Goal: Task Accomplishment & Management: Manage account settings

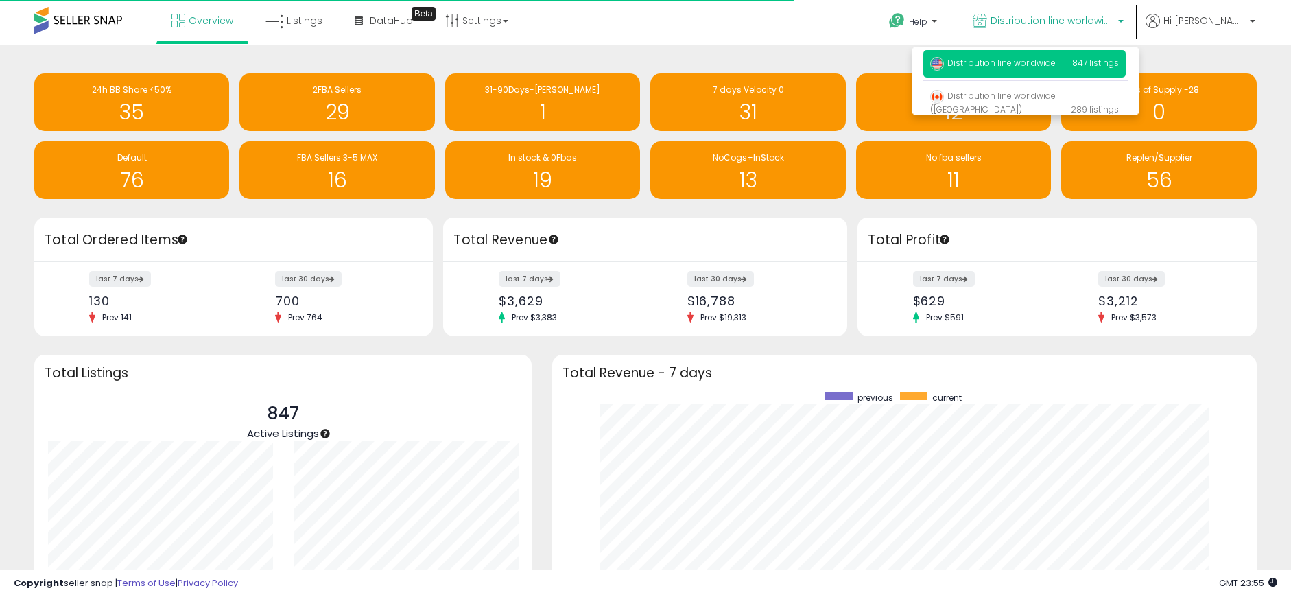
scroll to position [259, 677]
click at [769, 179] on h1 "13" at bounding box center [747, 180] width 181 height 23
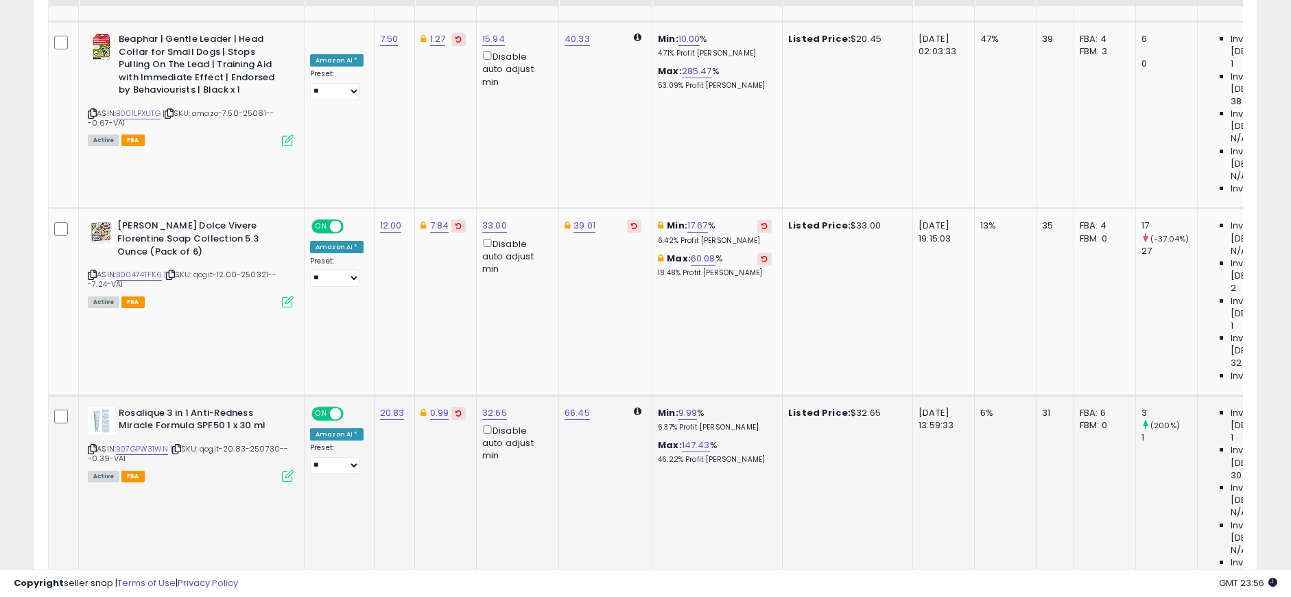
scroll to position [1097, 0]
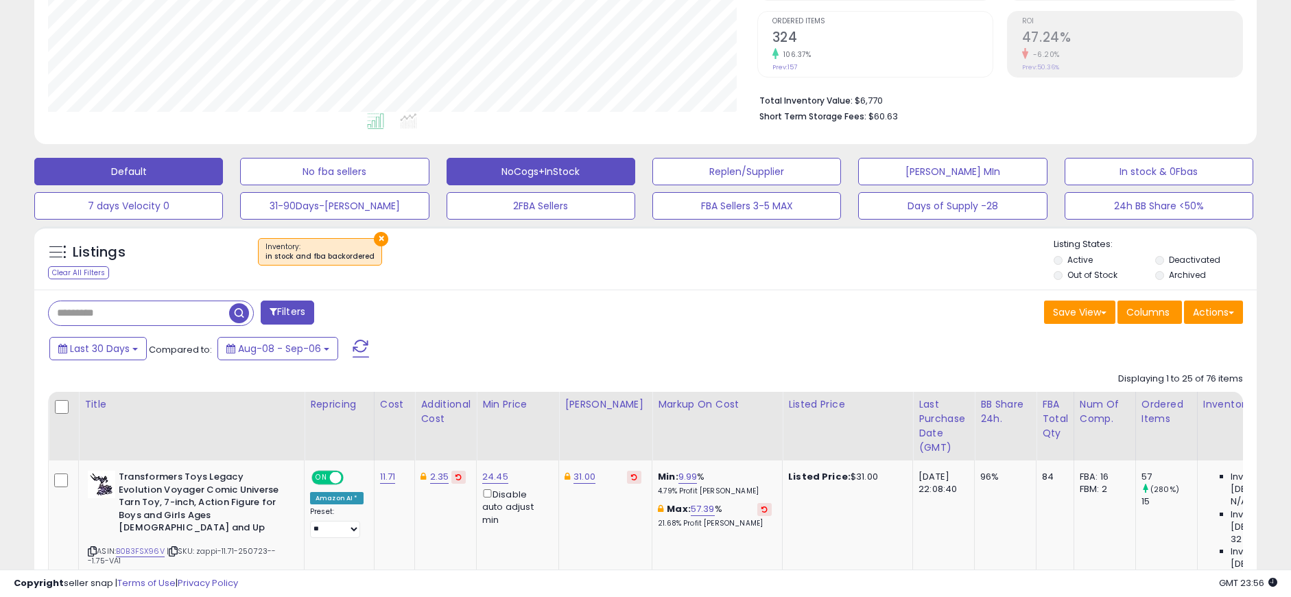
click at [542, 163] on button "NoCogs+InStock" at bounding box center [541, 171] width 189 height 27
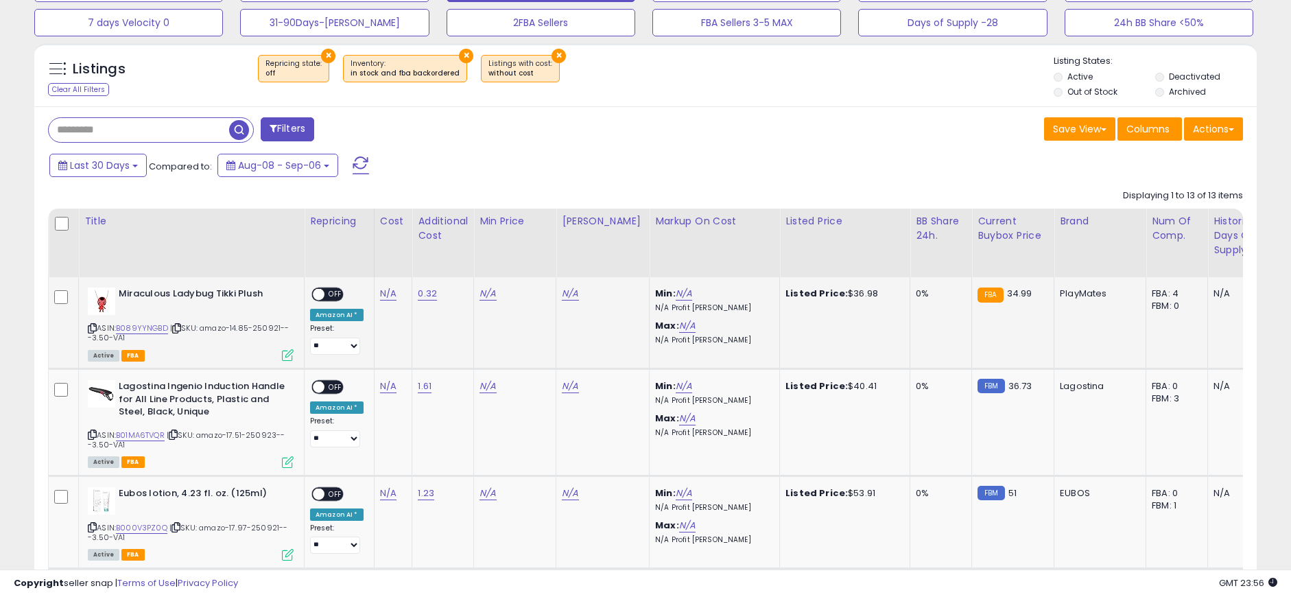
scroll to position [474, 0]
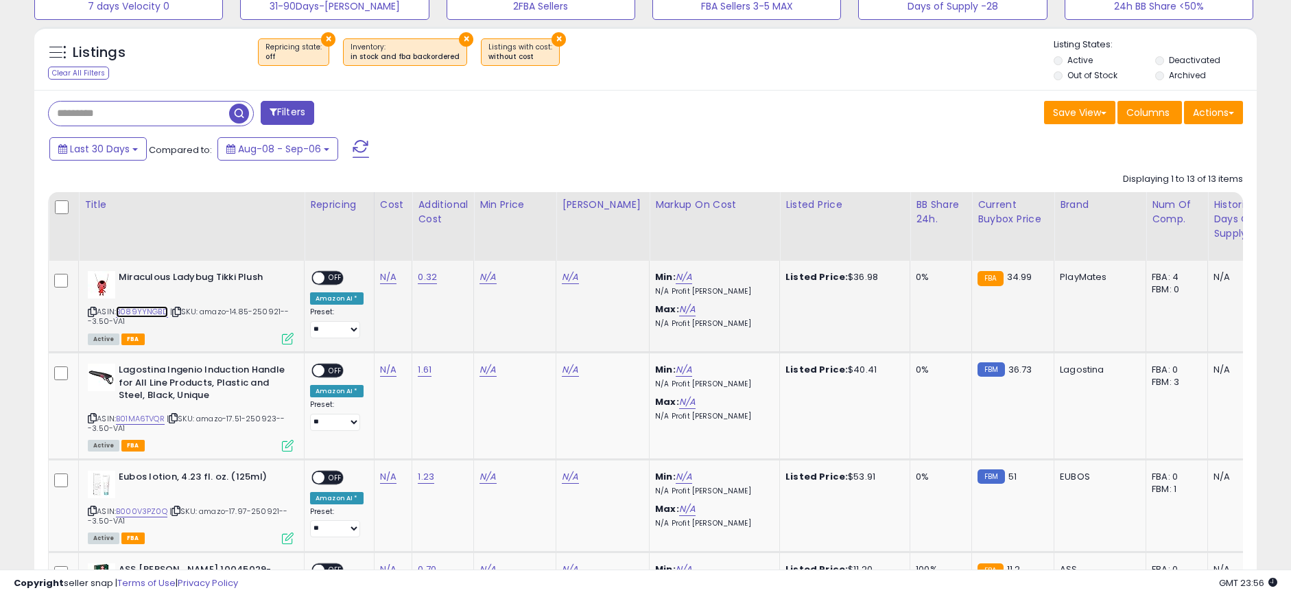
click at [147, 313] on link "B089YYNGBD" at bounding box center [142, 312] width 52 height 12
click at [141, 416] on link "B01MA6TVQR" at bounding box center [140, 419] width 49 height 12
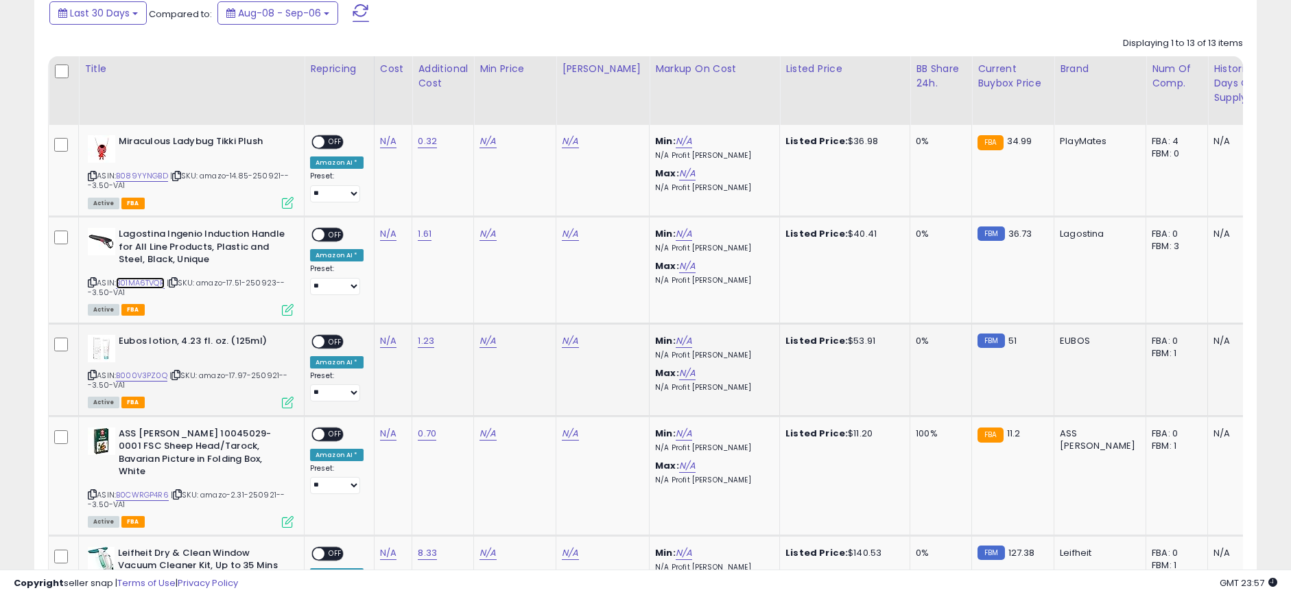
scroll to position [611, 0]
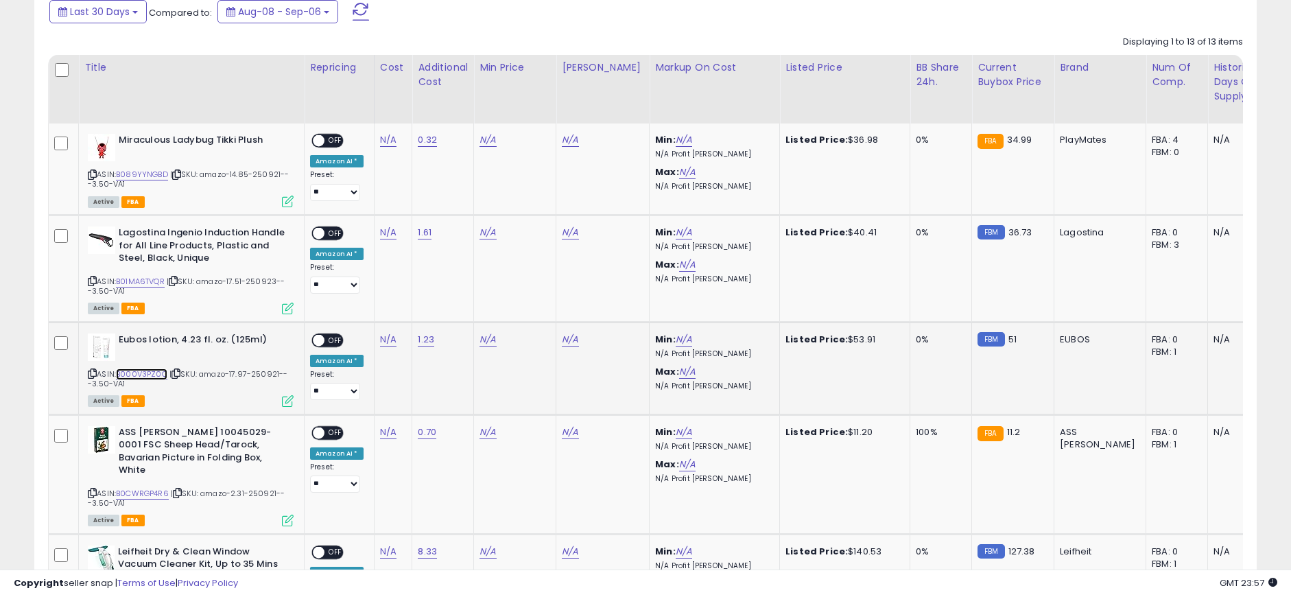
click at [136, 375] on link "B000V3PZ0Q" at bounding box center [141, 374] width 51 height 12
click at [141, 488] on link "B0CWRGP4R6" at bounding box center [142, 494] width 53 height 12
click at [178, 174] on icon at bounding box center [176, 175] width 9 height 8
click at [425, 139] on link "0.32" at bounding box center [427, 140] width 19 height 14
drag, startPoint x: 381, startPoint y: 109, endPoint x: 354, endPoint y: 129, distance: 33.3
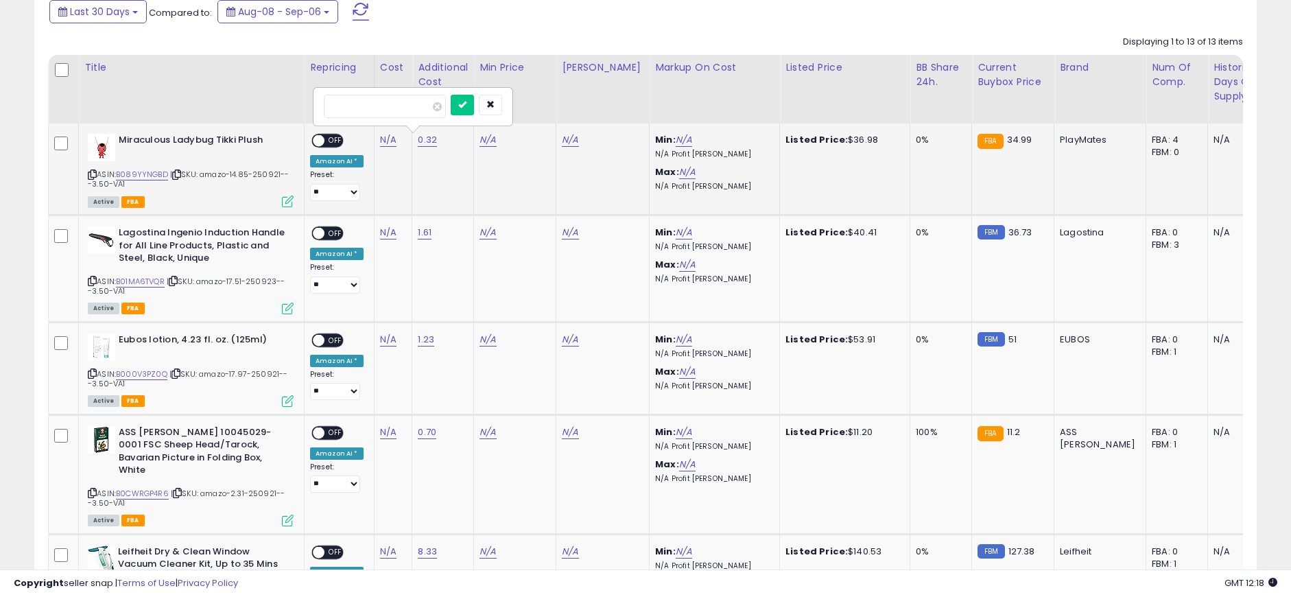
type input "****"
click at [466, 101] on icon "submit" at bounding box center [462, 104] width 8 height 8
click at [380, 136] on link "N/A" at bounding box center [388, 140] width 16 height 14
type input "*****"
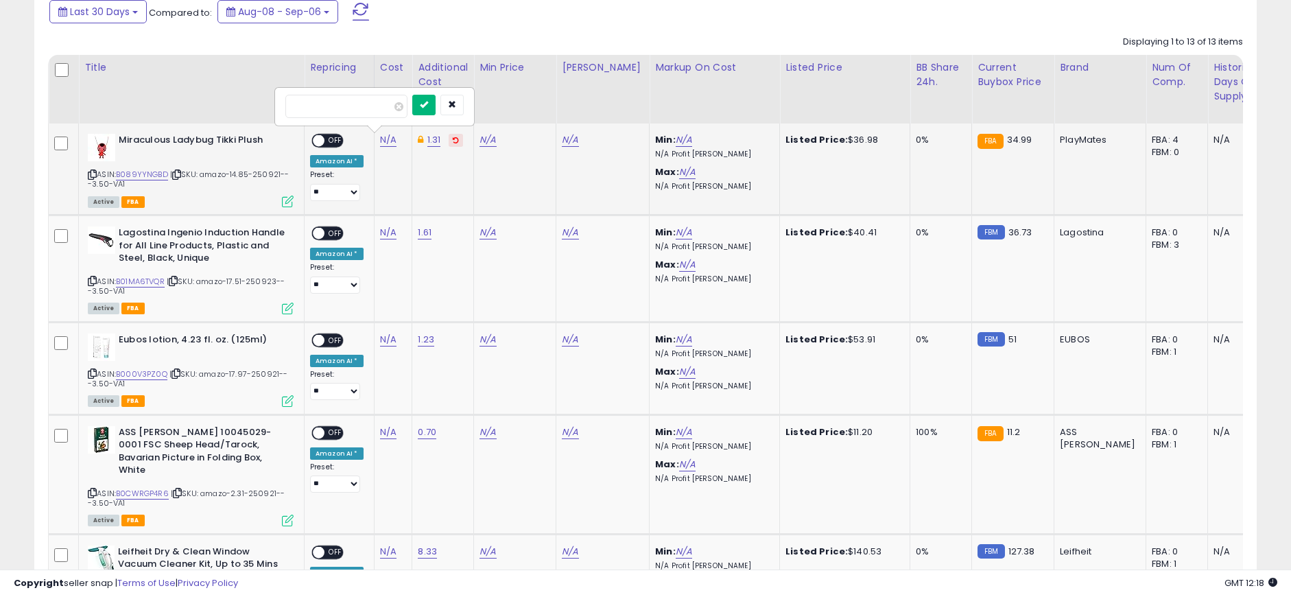
click at [436, 98] on button "submit" at bounding box center [423, 105] width 23 height 21
click at [331, 138] on span "OFF" at bounding box center [335, 141] width 22 height 12
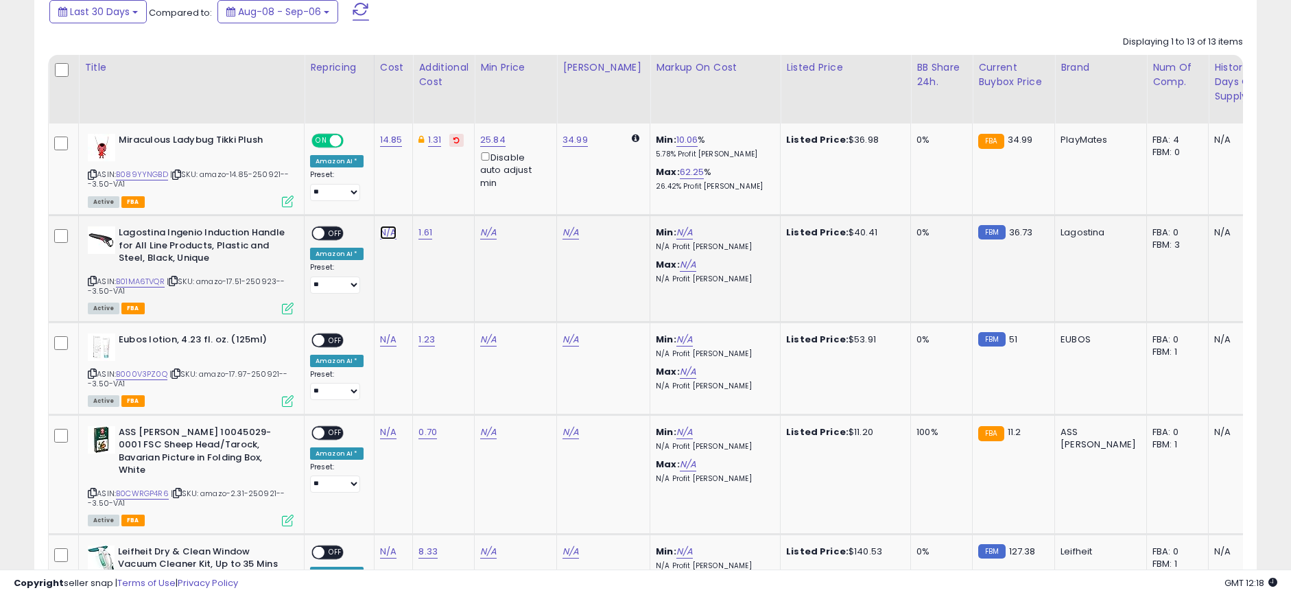
click at [388, 229] on link "N/A" at bounding box center [388, 233] width 16 height 14
type input "*****"
click at [428, 198] on icon "submit" at bounding box center [424, 197] width 8 height 8
click at [178, 283] on icon at bounding box center [173, 281] width 9 height 8
click at [418, 233] on link "1.61" at bounding box center [425, 233] width 14 height 14
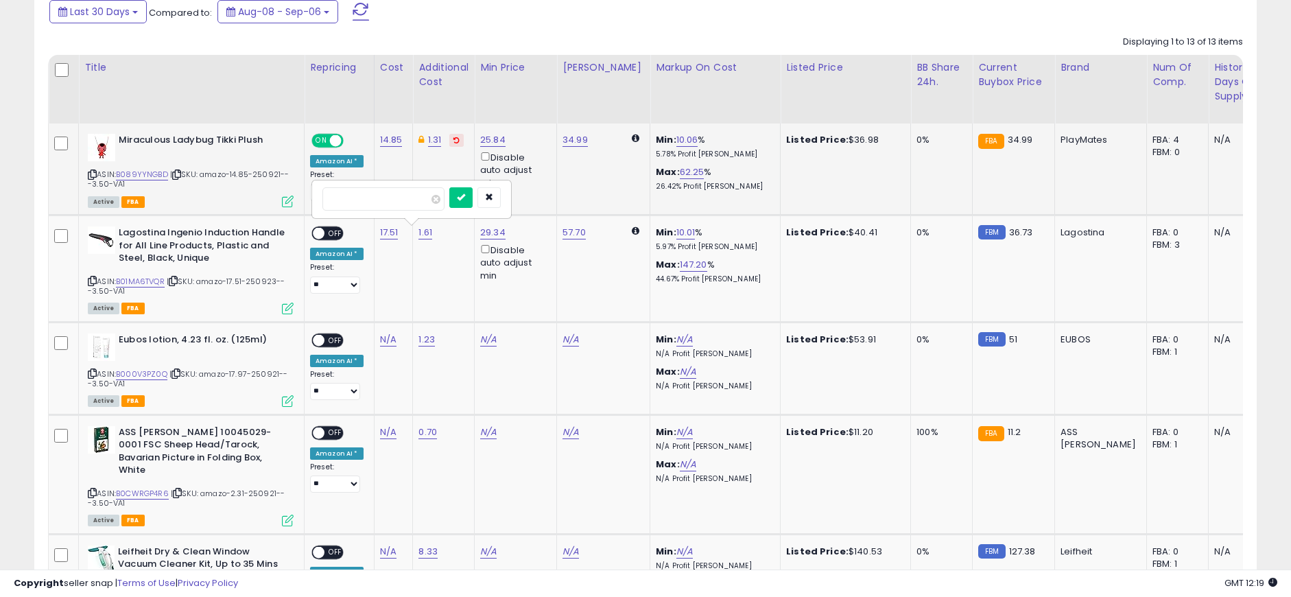
drag, startPoint x: 374, startPoint y: 201, endPoint x: 294, endPoint y: 202, distance: 80.3
type input "****"
click at [473, 195] on button "submit" at bounding box center [460, 197] width 23 height 21
click at [335, 234] on span "OFF" at bounding box center [335, 234] width 22 height 12
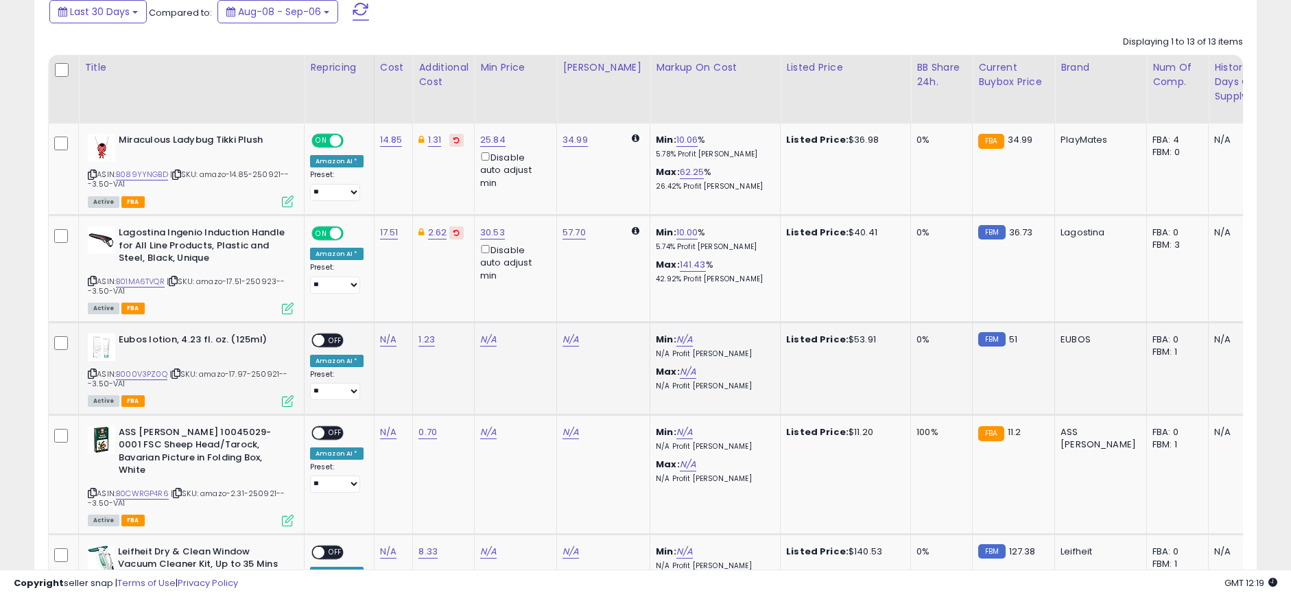
click at [176, 375] on icon at bounding box center [175, 374] width 9 height 8
click at [177, 375] on icon at bounding box center [175, 374] width 9 height 8
click at [425, 340] on link "1.23" at bounding box center [426, 340] width 16 height 14
drag, startPoint x: 322, startPoint y: 305, endPoint x: 291, endPoint y: 307, distance: 30.9
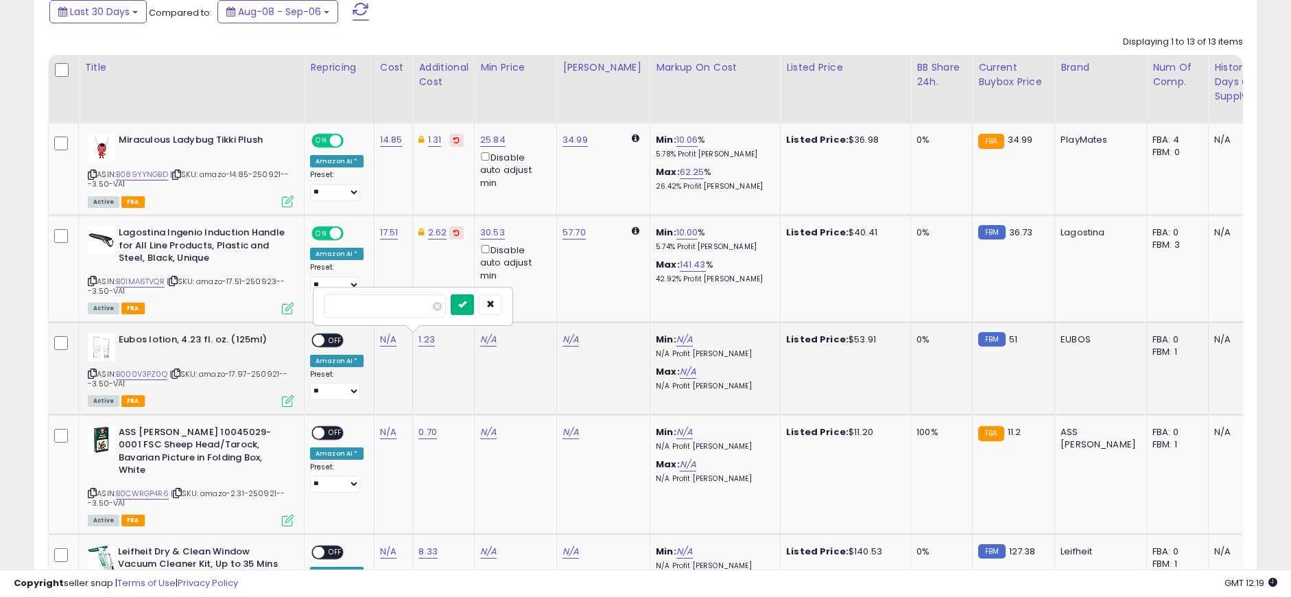
type input "****"
click at [474, 310] on button "submit" at bounding box center [462, 304] width 23 height 21
click at [388, 340] on link "N/A" at bounding box center [388, 340] width 16 height 14
type input "*****"
click at [428, 305] on icon "submit" at bounding box center [424, 304] width 8 height 8
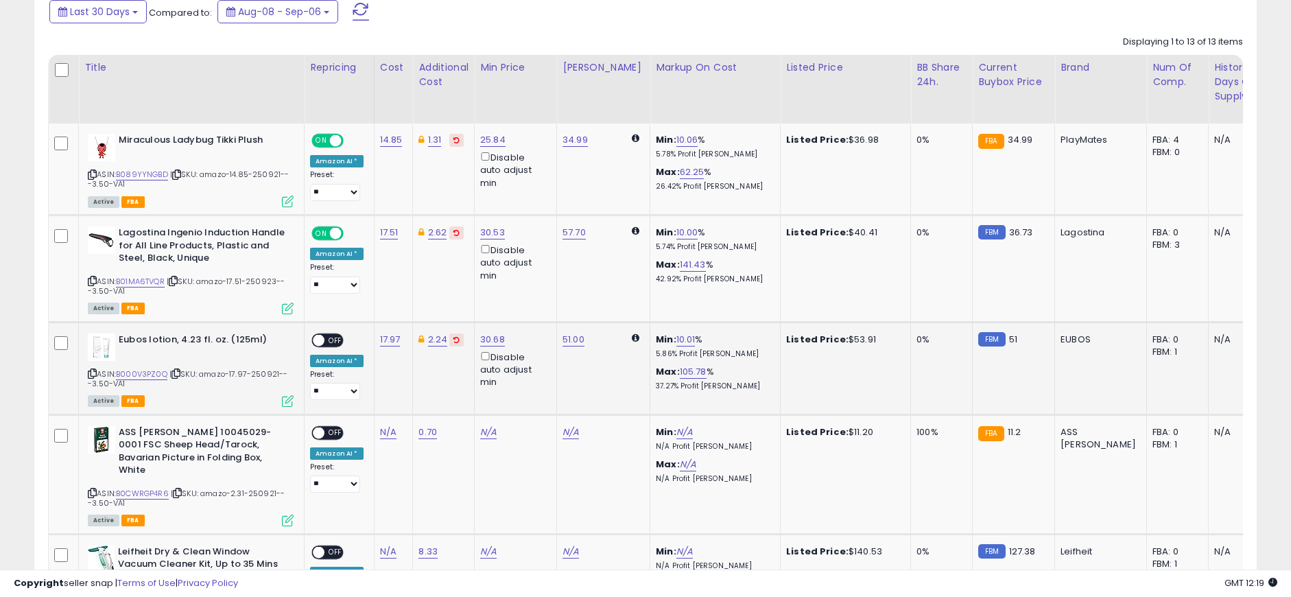
click at [335, 341] on span "OFF" at bounding box center [335, 340] width 22 height 12
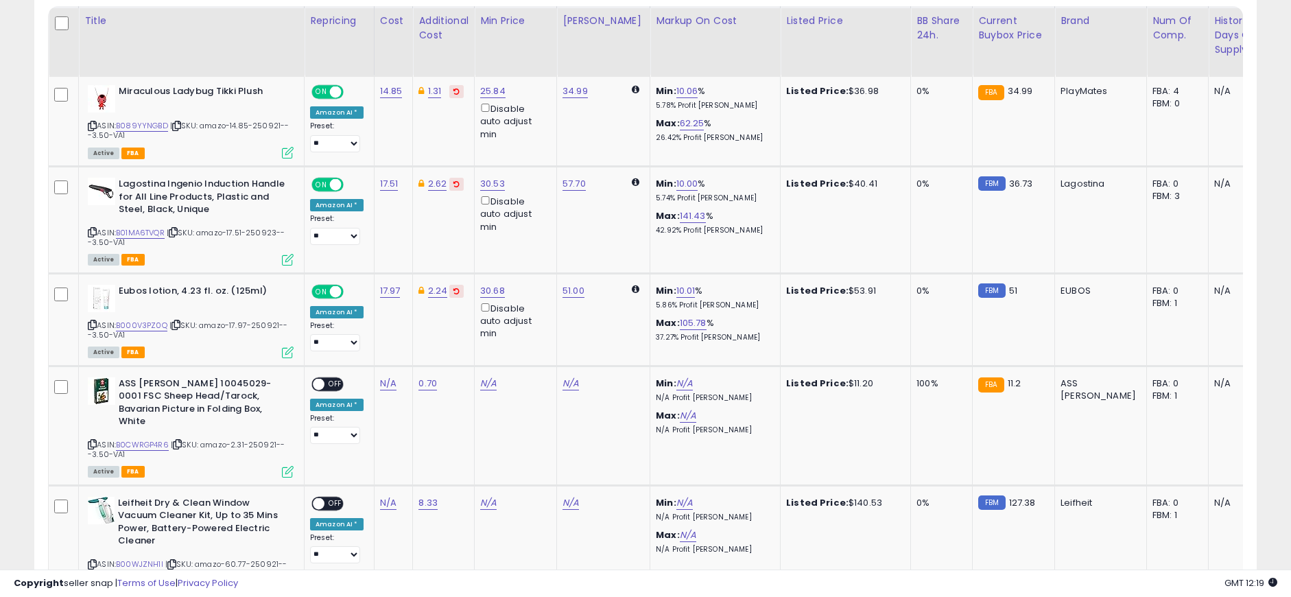
scroll to position [680, 0]
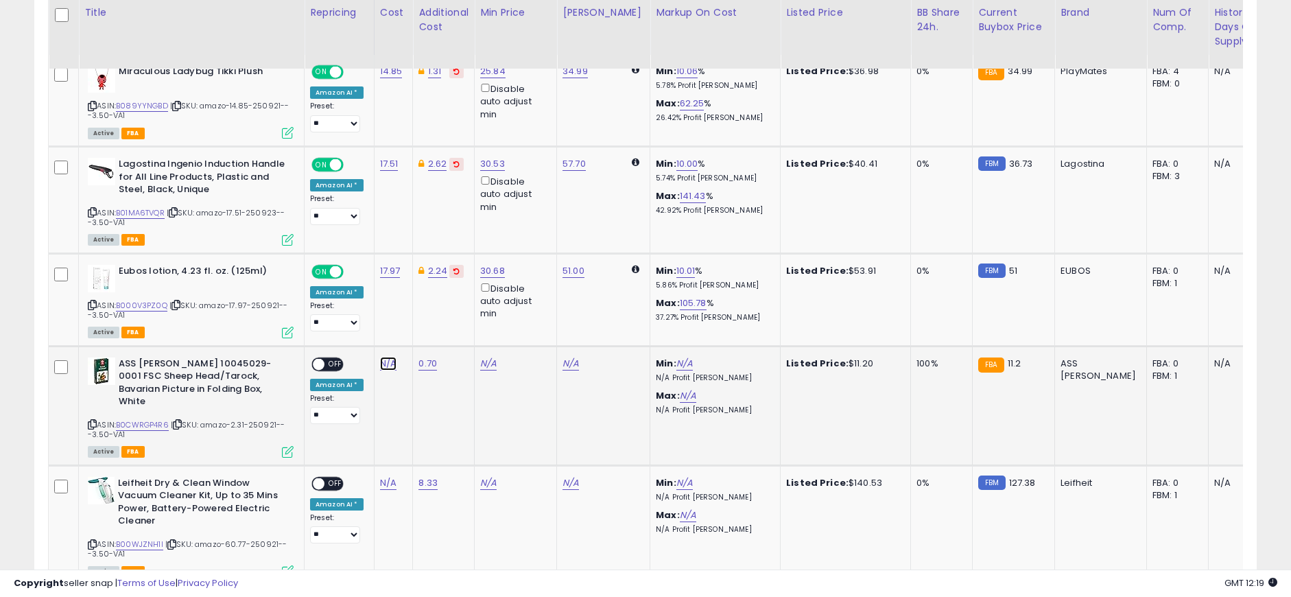
click at [385, 365] on link "N/A" at bounding box center [388, 364] width 16 height 14
type input "****"
click at [436, 327] on button "submit" at bounding box center [423, 328] width 23 height 21
click at [182, 420] on icon at bounding box center [177, 424] width 9 height 8
click at [427, 365] on link "0.70" at bounding box center [427, 364] width 19 height 14
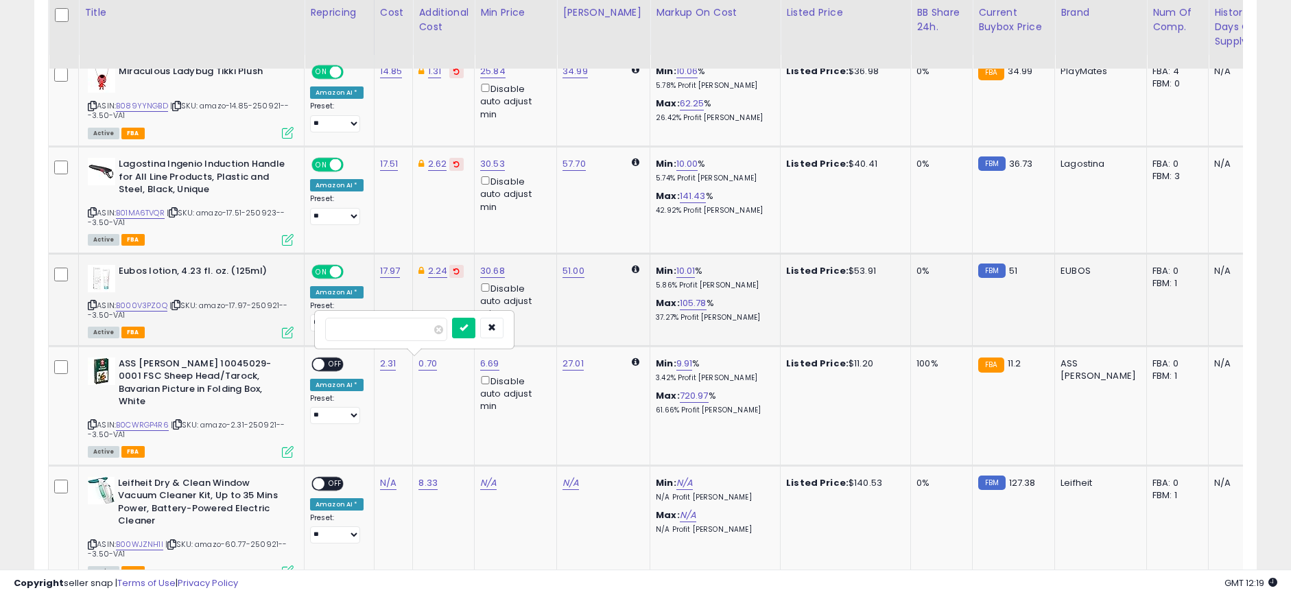
drag, startPoint x: 372, startPoint y: 332, endPoint x: 298, endPoint y: 344, distance: 75.0
type input "****"
click at [468, 326] on icon "submit" at bounding box center [464, 327] width 8 height 8
click at [331, 364] on span "OFF" at bounding box center [335, 364] width 22 height 12
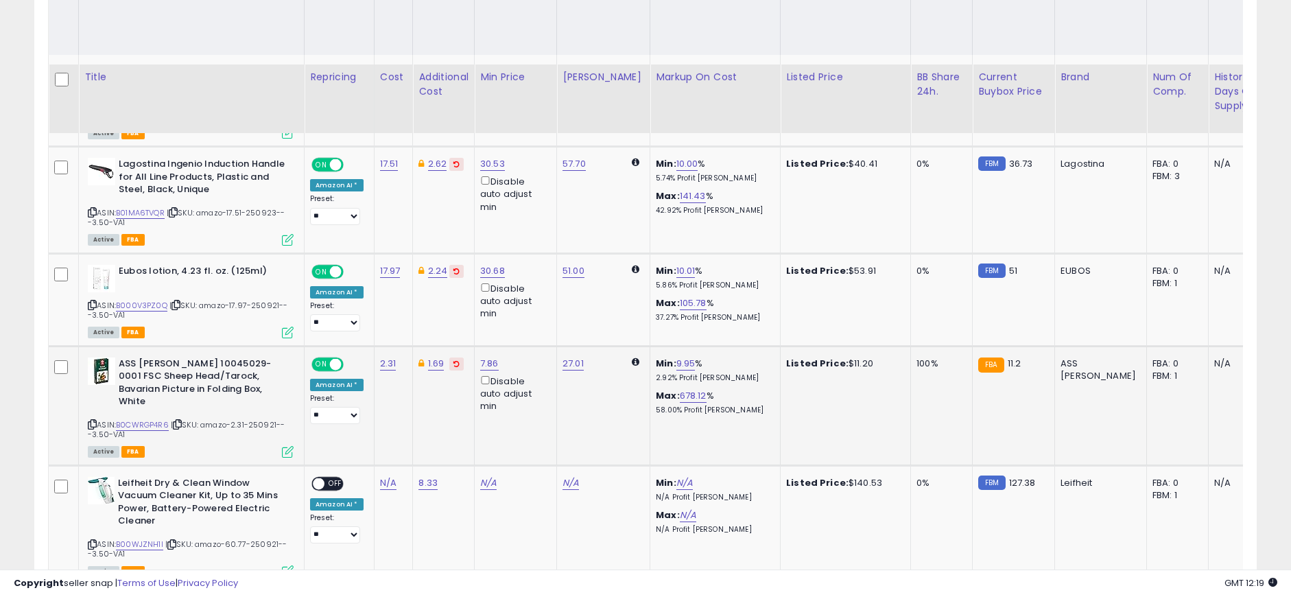
scroll to position [817, 0]
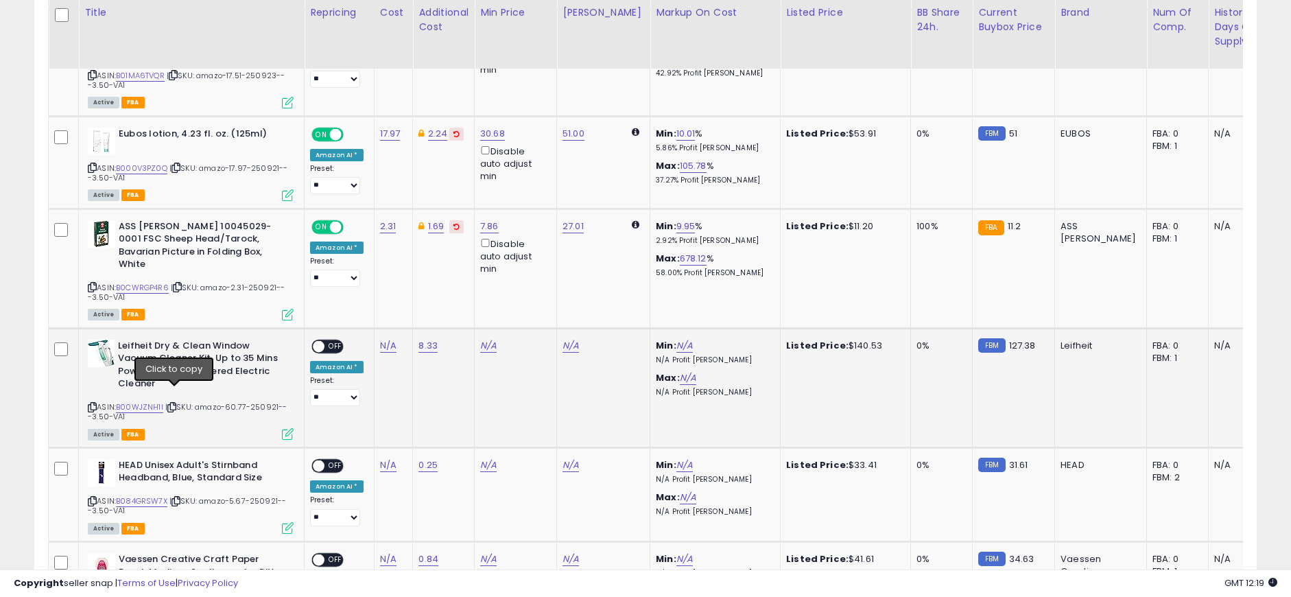
click at [176, 403] on icon at bounding box center [171, 407] width 9 height 8
click at [427, 458] on link "0.25" at bounding box center [427, 465] width 19 height 14
click at [425, 339] on link "8.33" at bounding box center [427, 346] width 19 height 14
drag, startPoint x: 361, startPoint y: 301, endPoint x: 298, endPoint y: 299, distance: 63.1
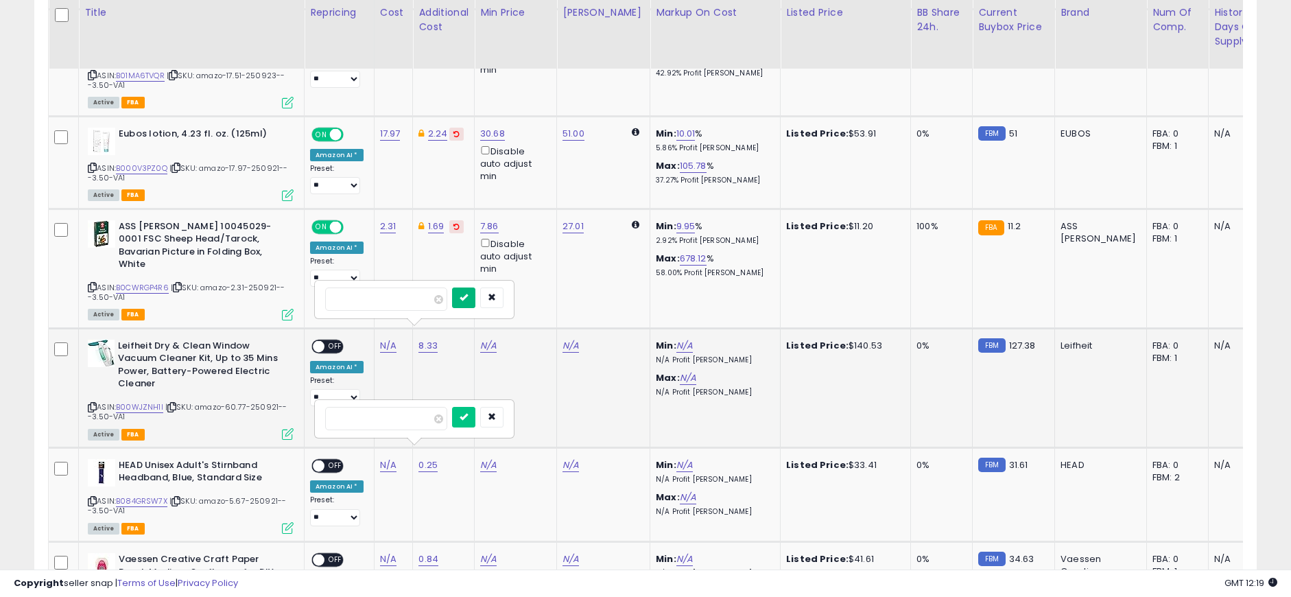
type input "****"
click at [468, 294] on icon "submit" at bounding box center [464, 297] width 8 height 8
click at [376, 330] on td "N/A" at bounding box center [393, 387] width 39 height 119
click at [381, 339] on link "N/A" at bounding box center [388, 346] width 16 height 14
type input "*****"
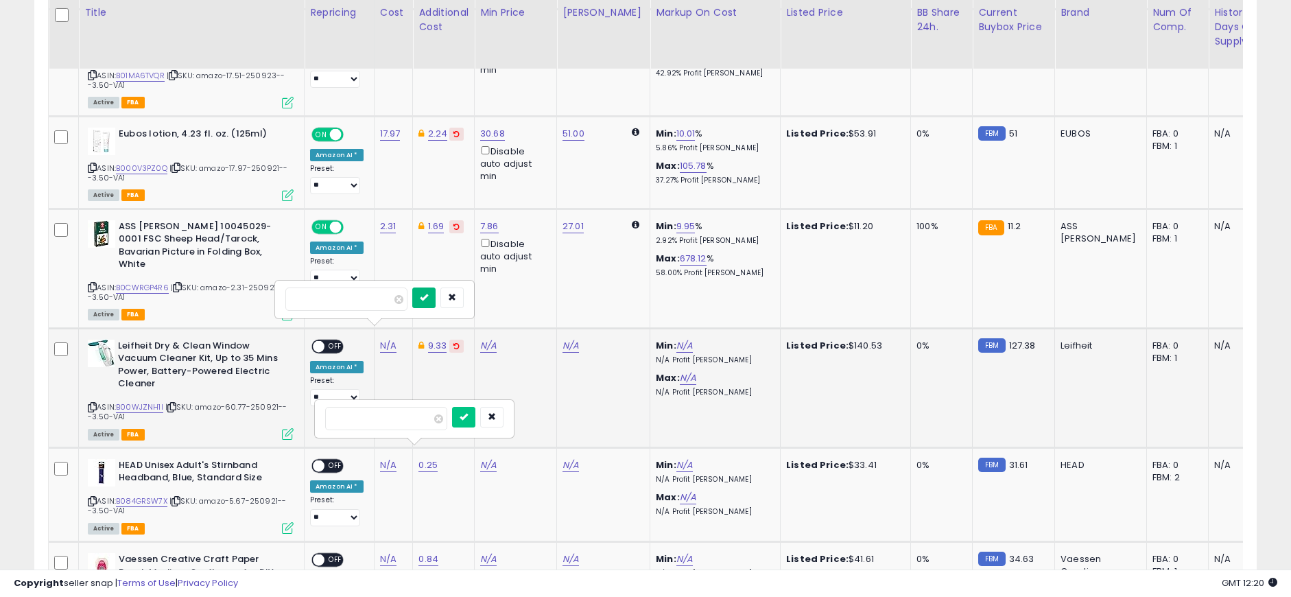
drag, startPoint x: 441, startPoint y: 298, endPoint x: 381, endPoint y: 314, distance: 61.7
click at [428, 298] on icon "submit" at bounding box center [424, 297] width 8 height 8
click at [335, 340] on span "OFF" at bounding box center [335, 346] width 22 height 12
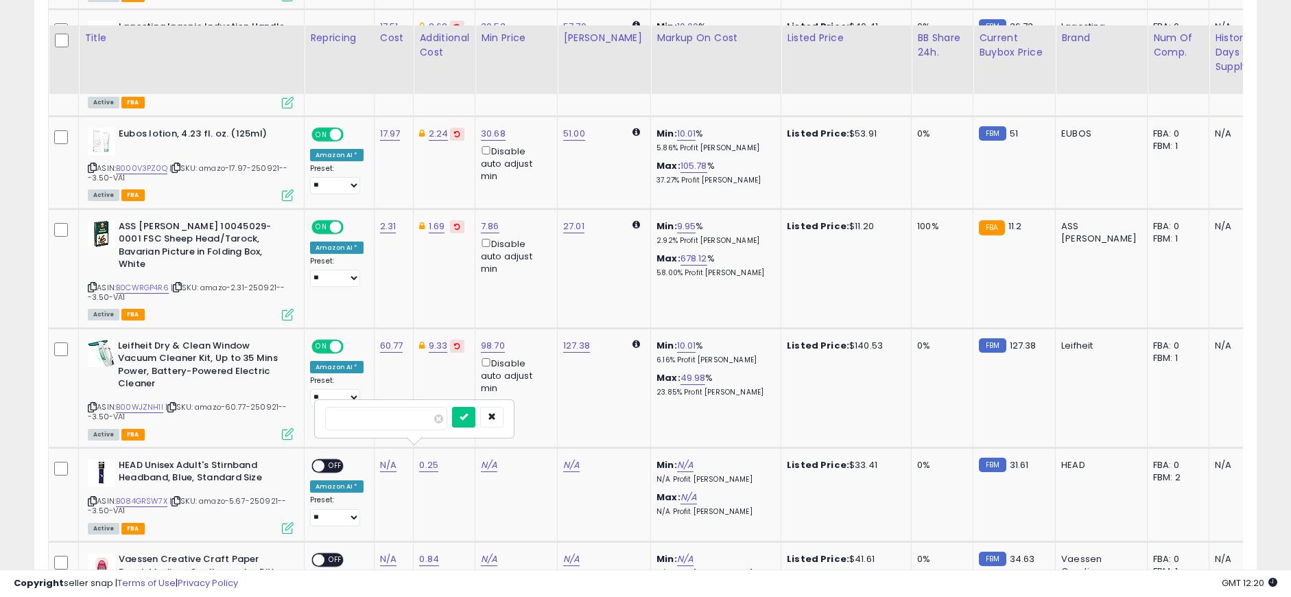
scroll to position [885, 0]
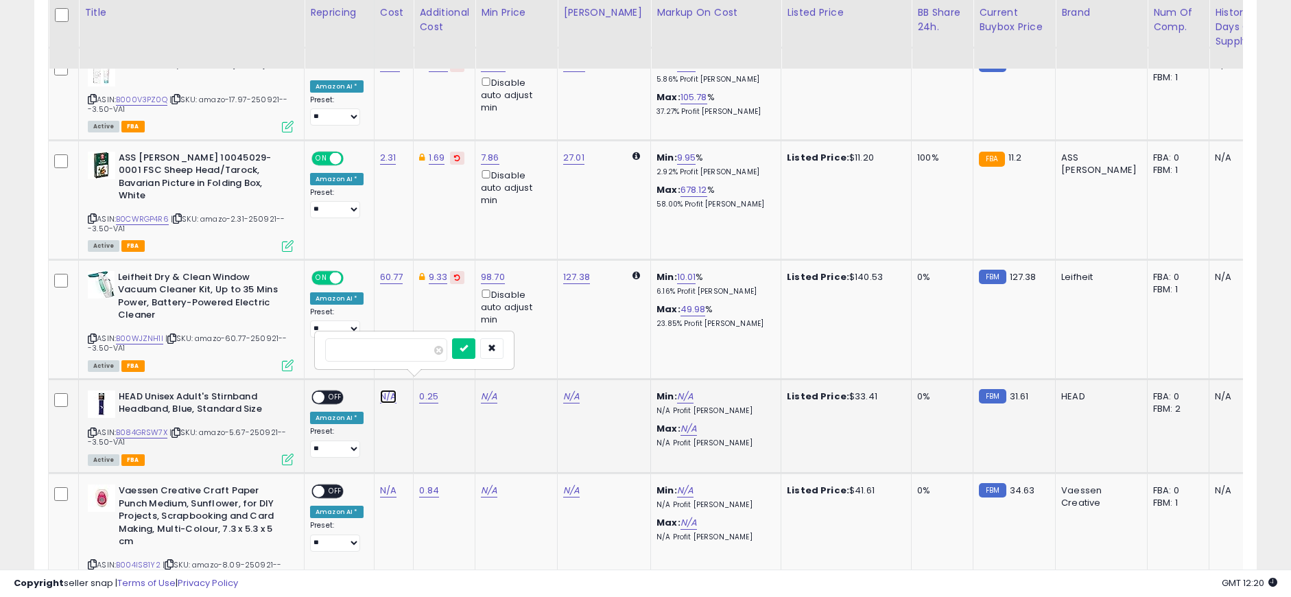
click at [382, 390] on link "N/A" at bounding box center [388, 397] width 16 height 14
type input "****"
click at [468, 349] on icon "submit" at bounding box center [464, 348] width 8 height 8
click at [428, 349] on icon "submit" at bounding box center [424, 348] width 8 height 8
click at [180, 429] on icon at bounding box center [175, 433] width 9 height 8
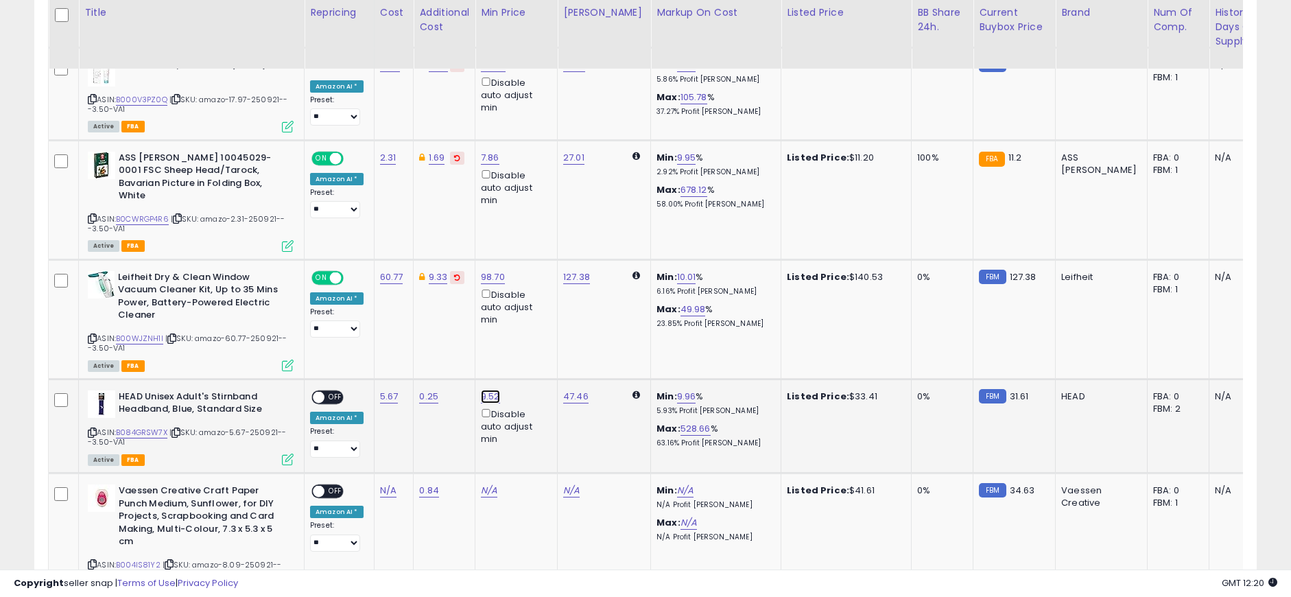
click at [487, 390] on link "9.52" at bounding box center [490, 397] width 19 height 14
click at [422, 390] on link "0.25" at bounding box center [428, 397] width 19 height 14
click at [540, 332] on button "submit" at bounding box center [527, 334] width 23 height 21
type input "****"
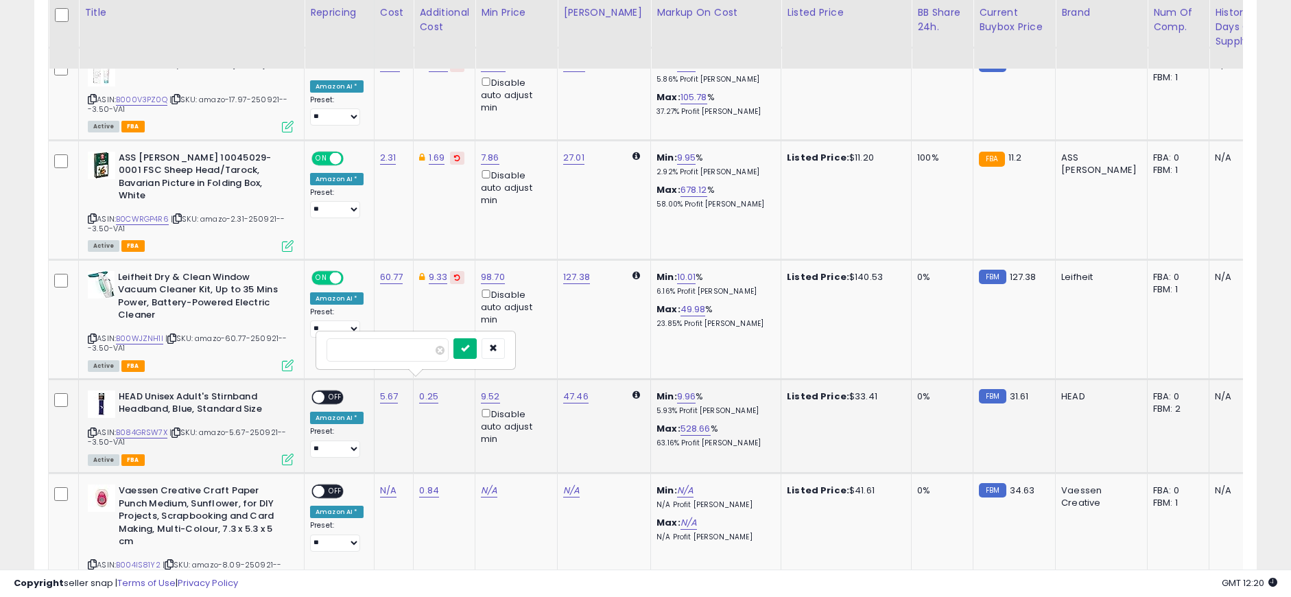
click at [469, 346] on icon "submit" at bounding box center [465, 348] width 8 height 8
click at [335, 392] on span "OFF" at bounding box center [335, 398] width 22 height 12
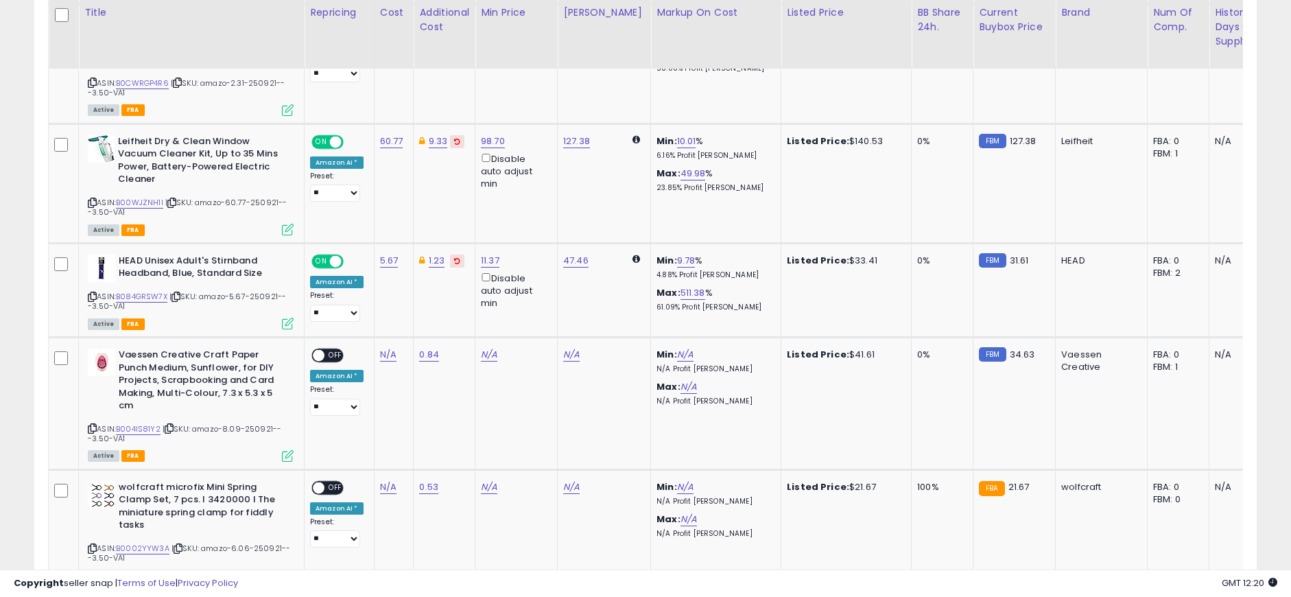
scroll to position [1023, 0]
click at [388, 346] on link "N/A" at bounding box center [388, 353] width 16 height 14
type input "****"
click at [428, 300] on icon "submit" at bounding box center [424, 304] width 8 height 8
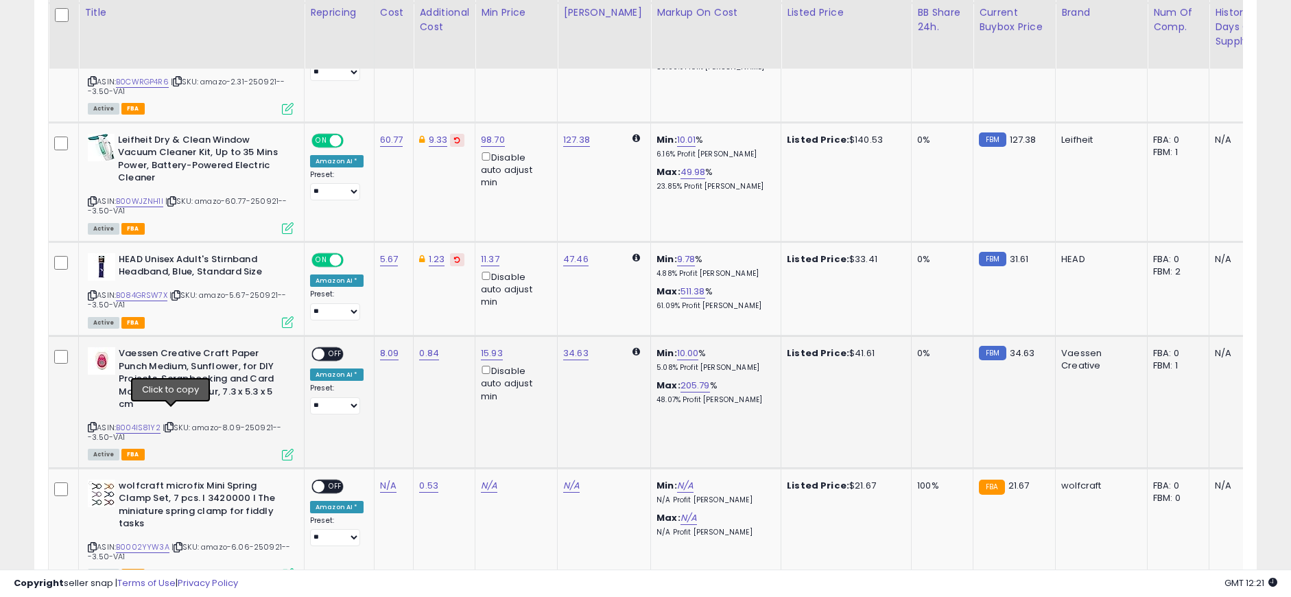
click at [169, 423] on icon at bounding box center [169, 427] width 9 height 8
click at [426, 346] on link "0.84" at bounding box center [429, 353] width 20 height 14
drag, startPoint x: 370, startPoint y: 305, endPoint x: 284, endPoint y: 306, distance: 85.7
type input "****"
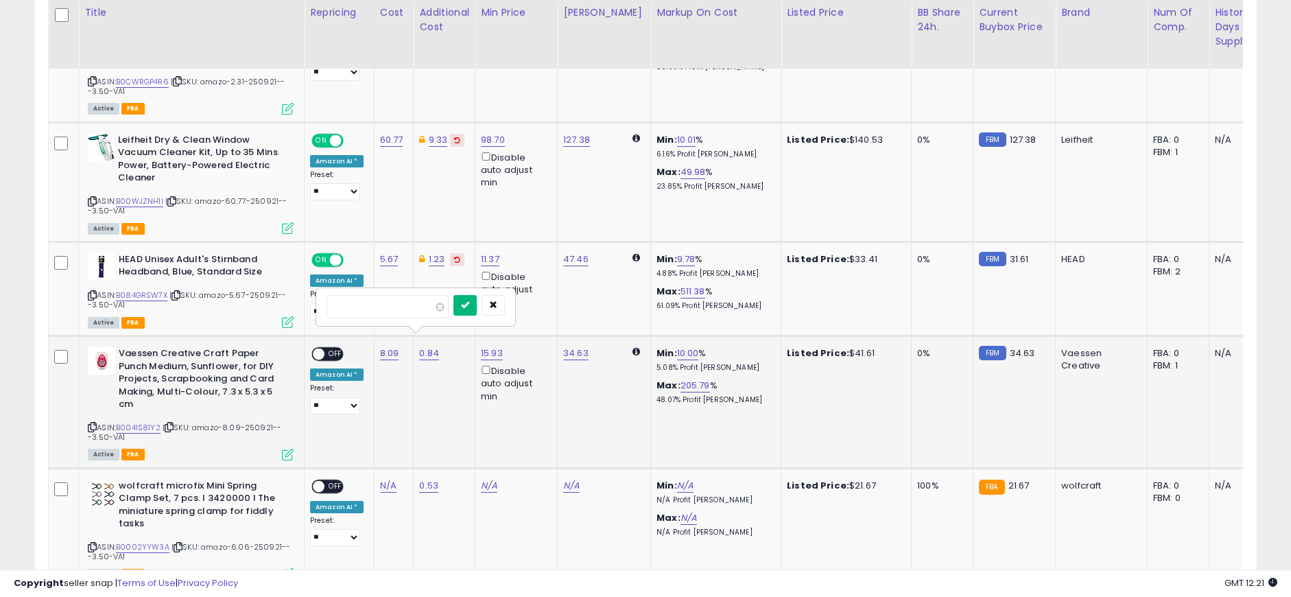
click at [469, 305] on icon "submit" at bounding box center [465, 304] width 8 height 8
click at [337, 348] on span "OFF" at bounding box center [335, 354] width 22 height 12
click at [383, 479] on link "N/A" at bounding box center [388, 486] width 16 height 14
type input "****"
click at [436, 439] on button "submit" at bounding box center [423, 437] width 23 height 21
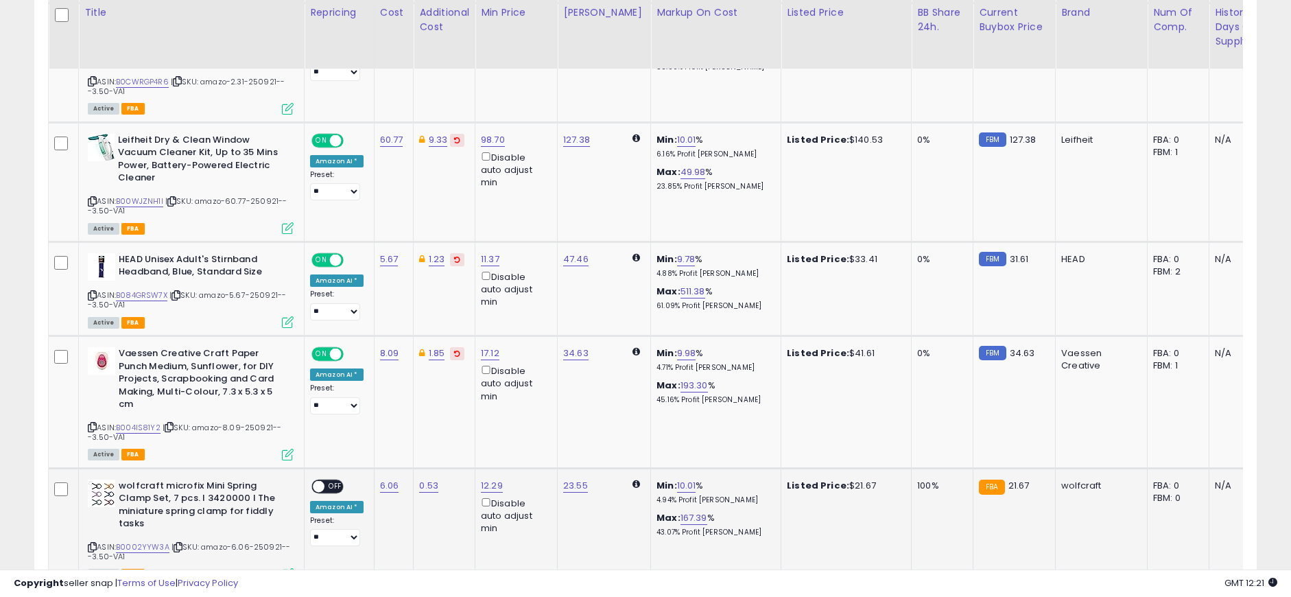
click at [178, 543] on icon at bounding box center [178, 547] width 9 height 8
click at [427, 479] on link "0.53" at bounding box center [428, 486] width 19 height 14
drag, startPoint x: 374, startPoint y: 438, endPoint x: 284, endPoint y: 438, distance: 90.5
type input "****"
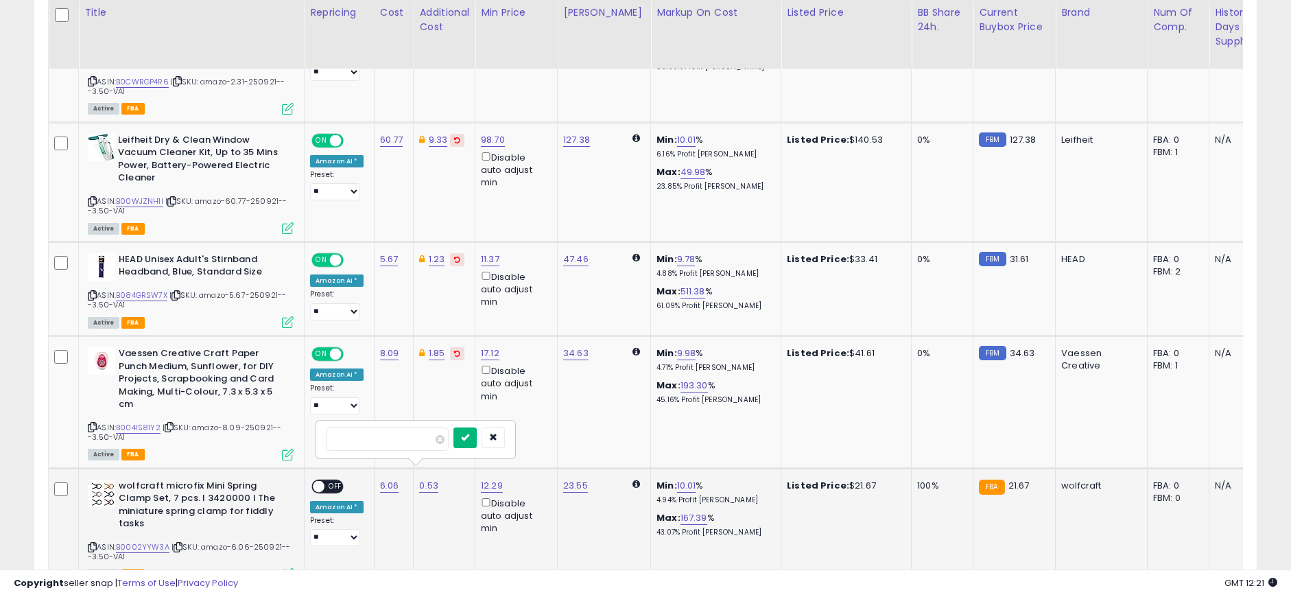
click at [469, 433] on icon "submit" at bounding box center [465, 437] width 8 height 8
click at [321, 480] on span at bounding box center [319, 486] width 12 height 12
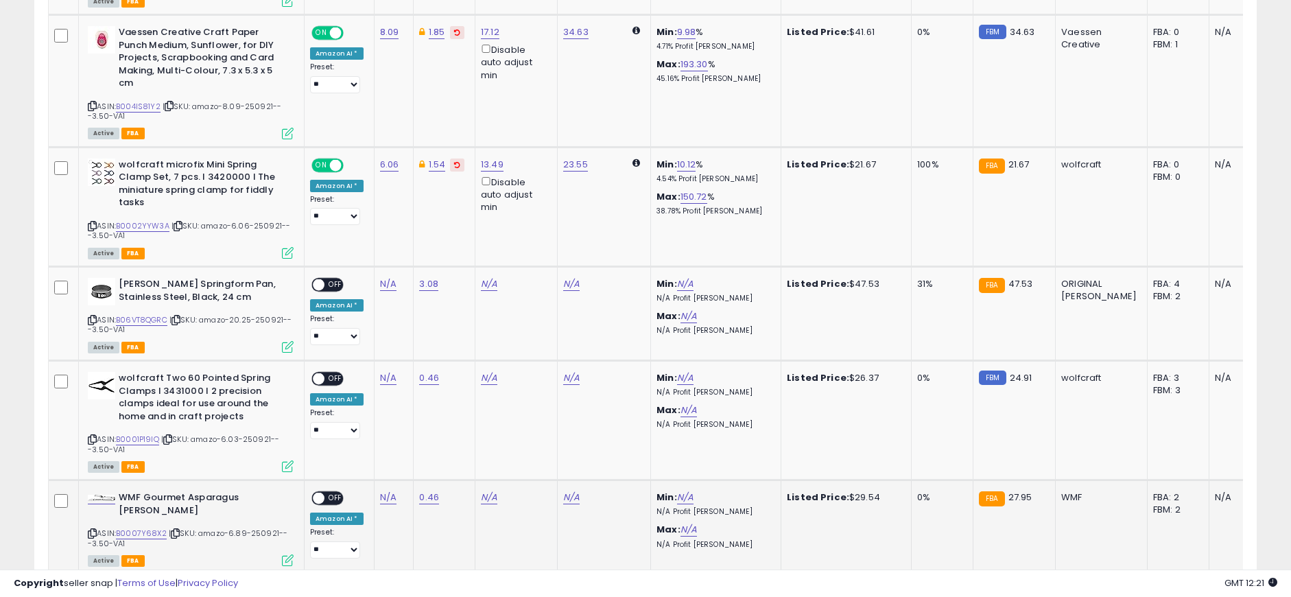
scroll to position [1366, 0]
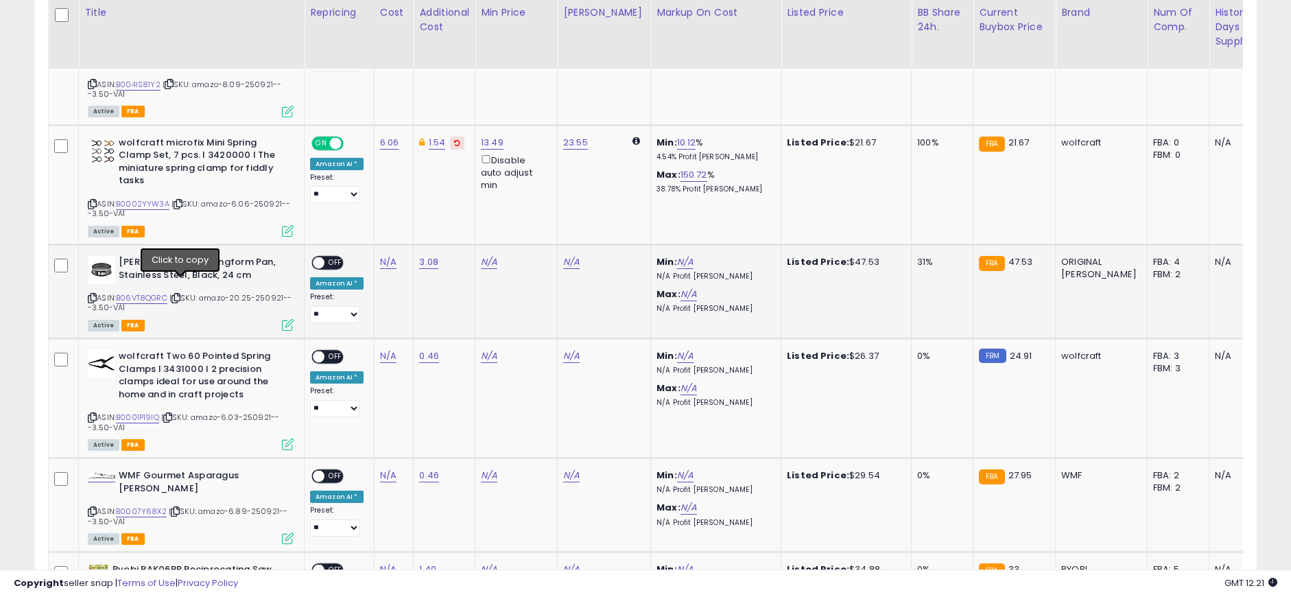
click at [180, 294] on icon at bounding box center [175, 298] width 9 height 8
click at [424, 255] on link "3.08" at bounding box center [428, 262] width 19 height 14
drag, startPoint x: 390, startPoint y: 213, endPoint x: 242, endPoint y: 215, distance: 147.5
type input "****"
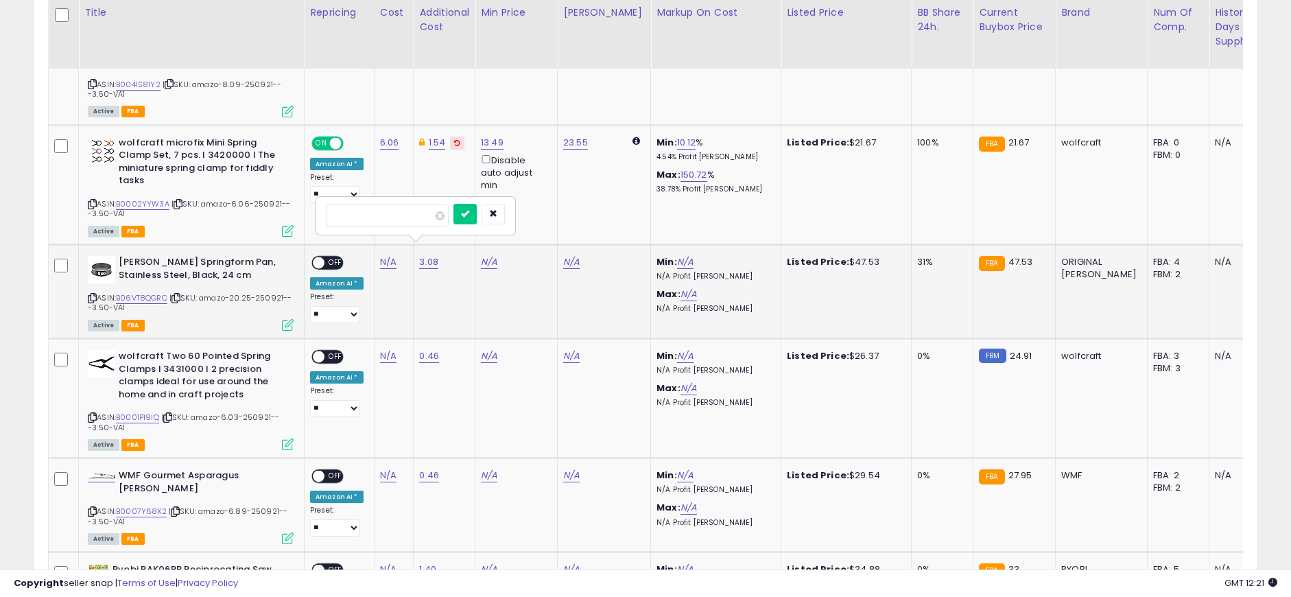
click at [485, 202] on div "****" at bounding box center [416, 216] width 198 height 36
click at [469, 211] on icon "submit" at bounding box center [465, 213] width 8 height 8
click at [385, 255] on link "N/A" at bounding box center [388, 262] width 16 height 14
type input "*****"
click at [428, 216] on icon "submit" at bounding box center [424, 213] width 8 height 8
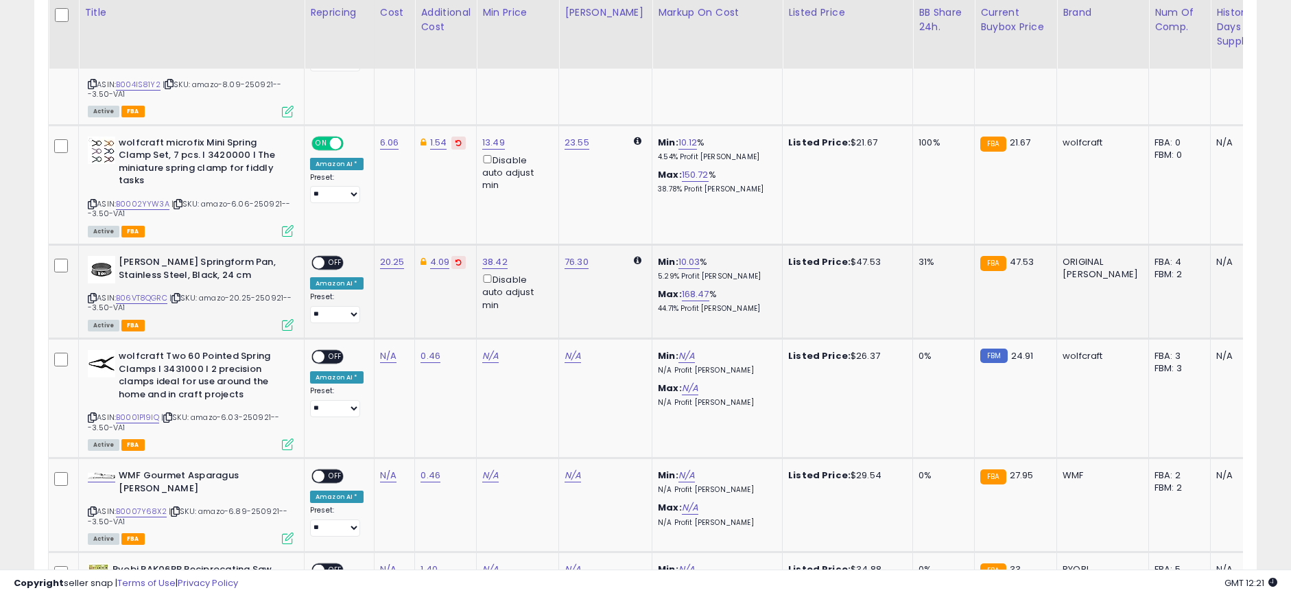
click at [335, 257] on span "OFF" at bounding box center [335, 263] width 22 height 12
click at [170, 414] on icon at bounding box center [167, 418] width 9 height 8
click at [424, 349] on link "0.46" at bounding box center [430, 356] width 20 height 14
drag, startPoint x: 390, startPoint y: 311, endPoint x: 218, endPoint y: 308, distance: 171.5
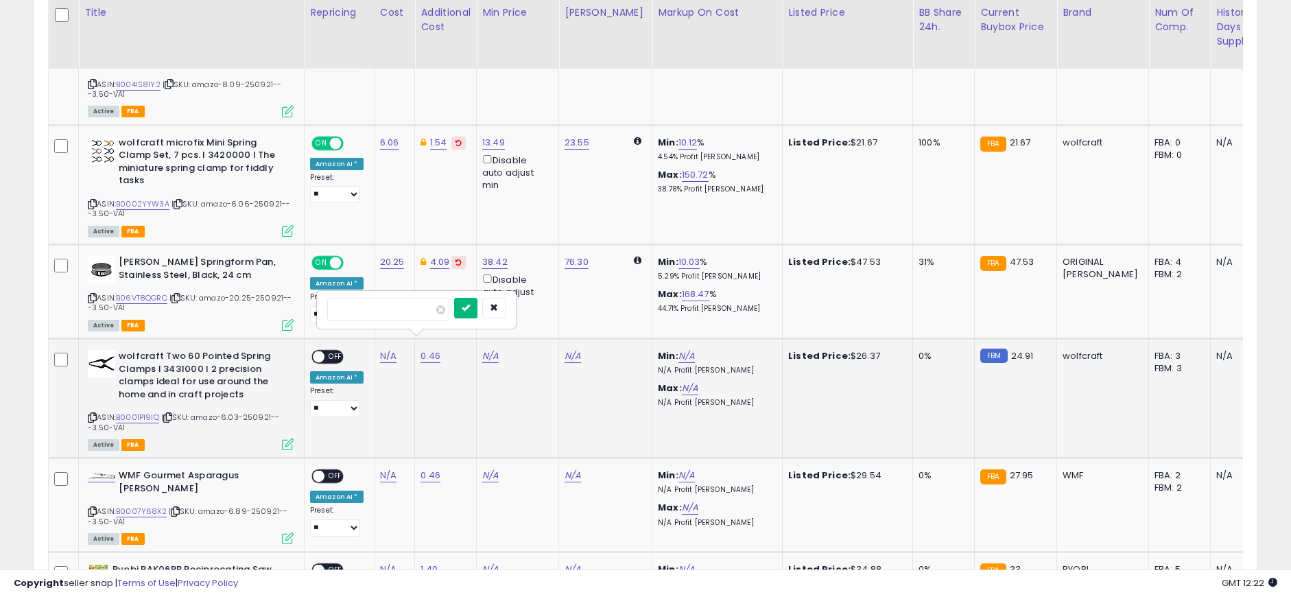
type input "****"
click at [470, 311] on icon "submit" at bounding box center [466, 307] width 8 height 8
click at [386, 349] on link "N/A" at bounding box center [388, 356] width 16 height 14
type input "****"
drag, startPoint x: 452, startPoint y: 312, endPoint x: 377, endPoint y: 324, distance: 76.3
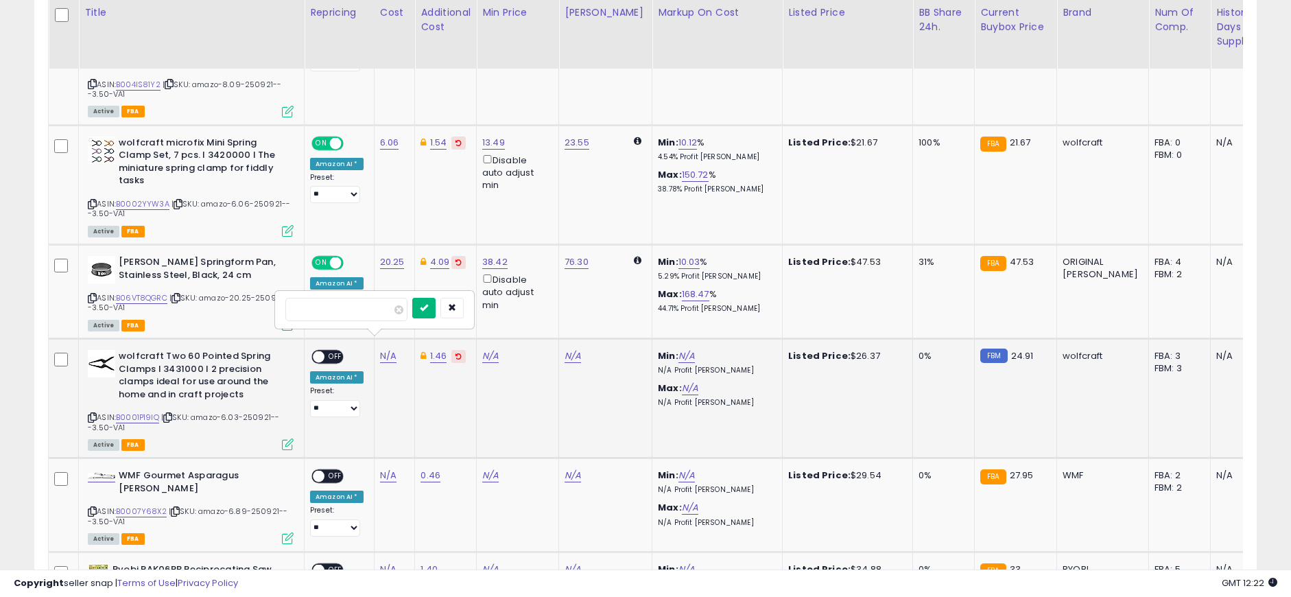
click at [436, 312] on button "submit" at bounding box center [423, 308] width 23 height 21
click at [325, 351] on span "OFF" at bounding box center [335, 357] width 22 height 12
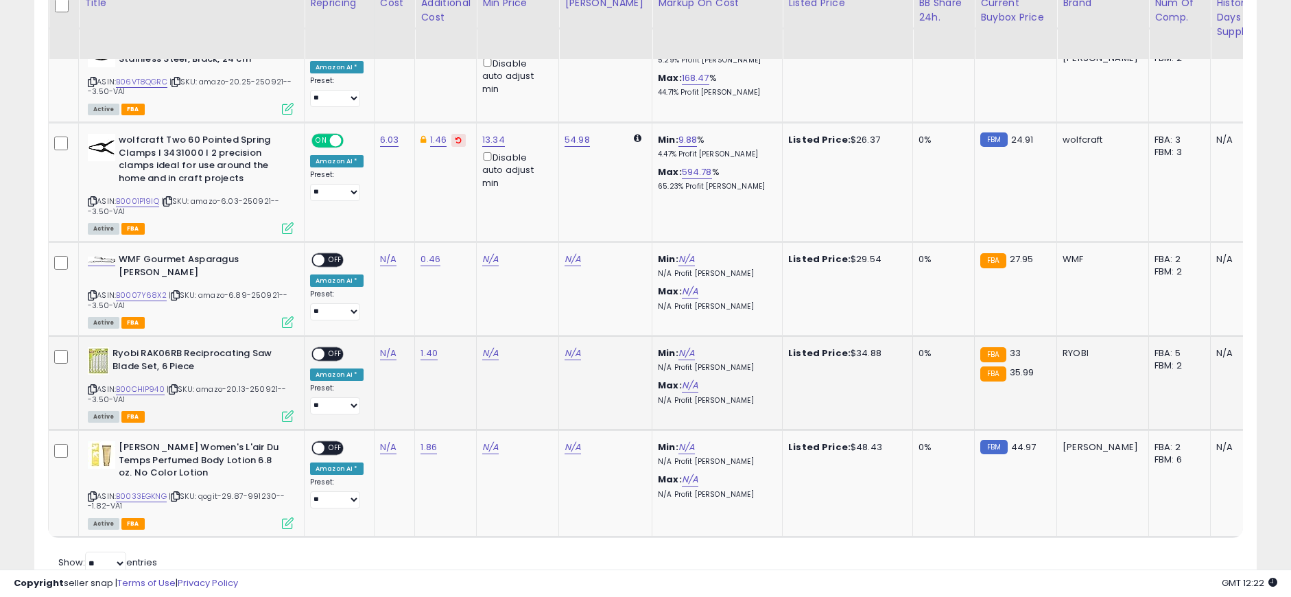
scroll to position [1548, 0]
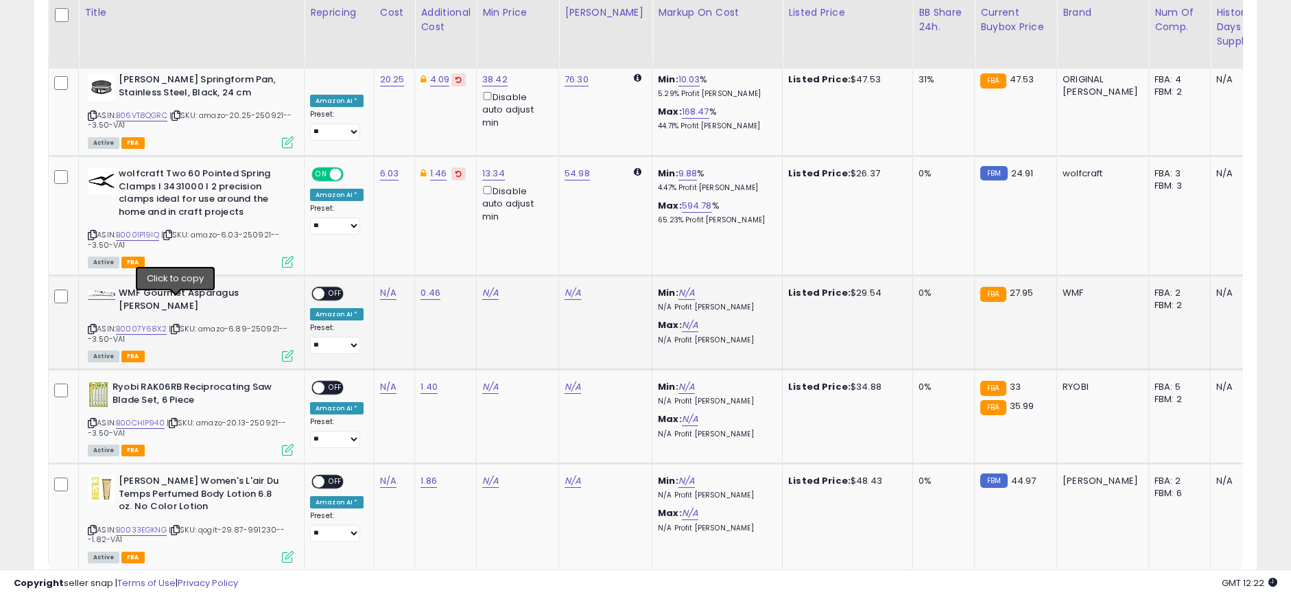
click at [174, 325] on icon at bounding box center [175, 329] width 9 height 8
click at [420, 286] on link "0.46" at bounding box center [430, 293] width 20 height 14
drag, startPoint x: 382, startPoint y: 252, endPoint x: 279, endPoint y: 247, distance: 103.0
type input "****"
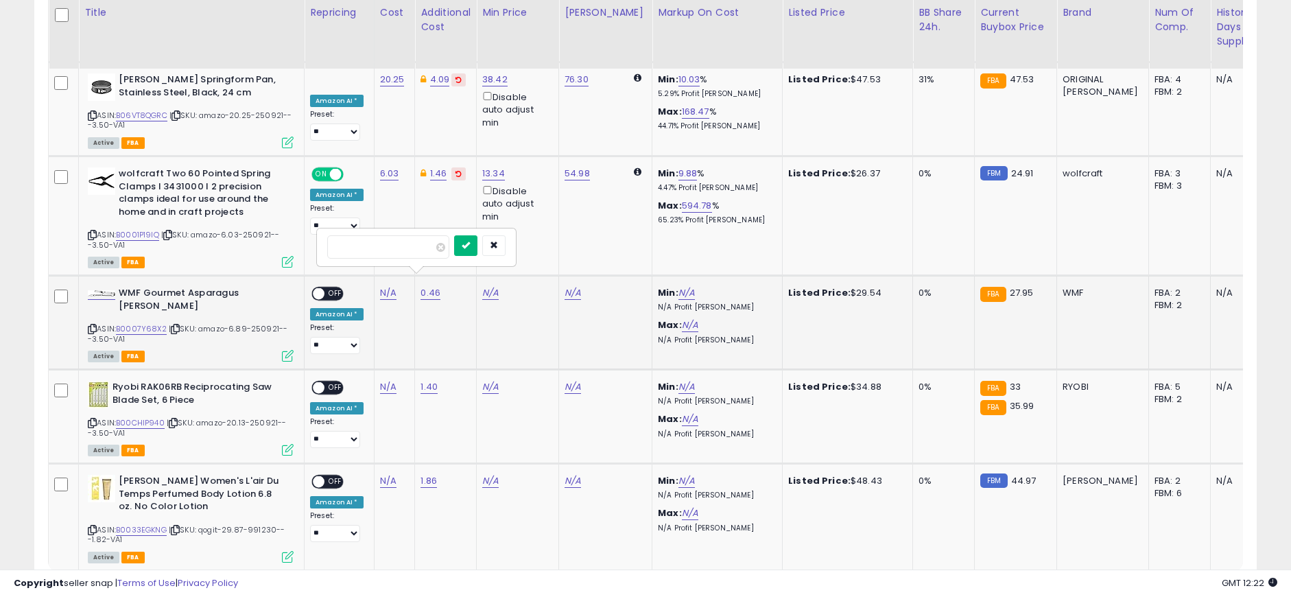
click at [477, 243] on button "submit" at bounding box center [465, 245] width 23 height 21
click at [381, 286] on link "N/A" at bounding box center [388, 293] width 16 height 14
type input "****"
click at [436, 242] on button "submit" at bounding box center [423, 245] width 23 height 21
click at [334, 288] on span "OFF" at bounding box center [335, 294] width 22 height 12
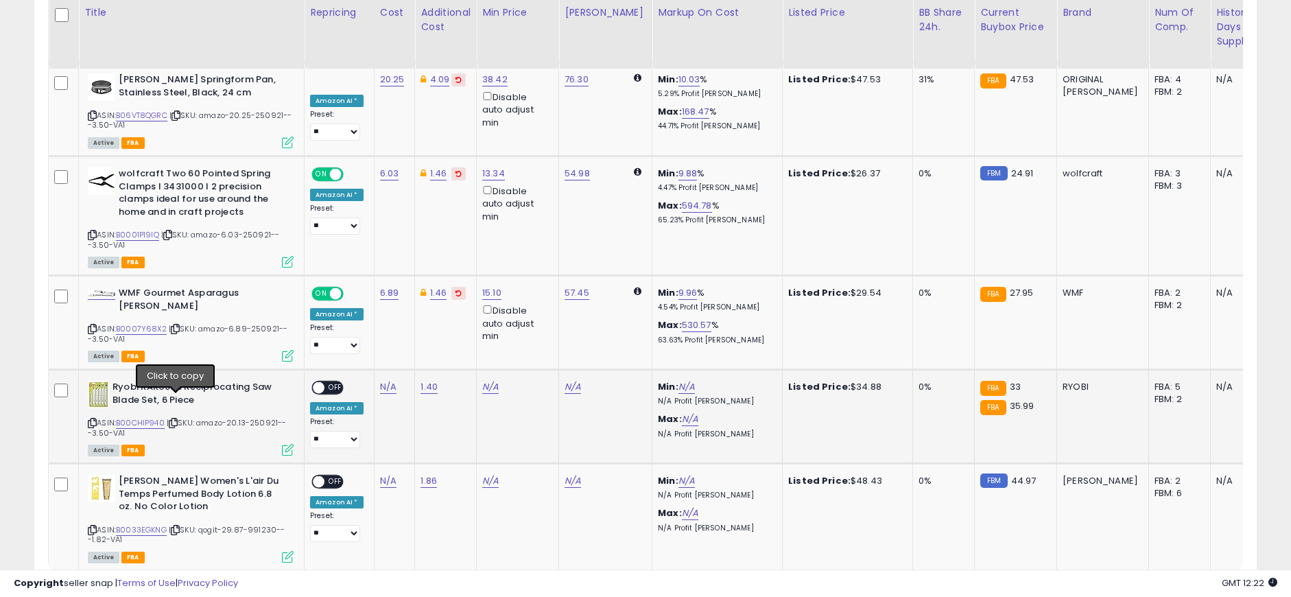
click at [178, 419] on icon at bounding box center [173, 423] width 9 height 8
click at [428, 380] on link "1.40" at bounding box center [428, 387] width 17 height 14
drag, startPoint x: 393, startPoint y: 332, endPoint x: 255, endPoint y: 328, distance: 137.9
type input "****"
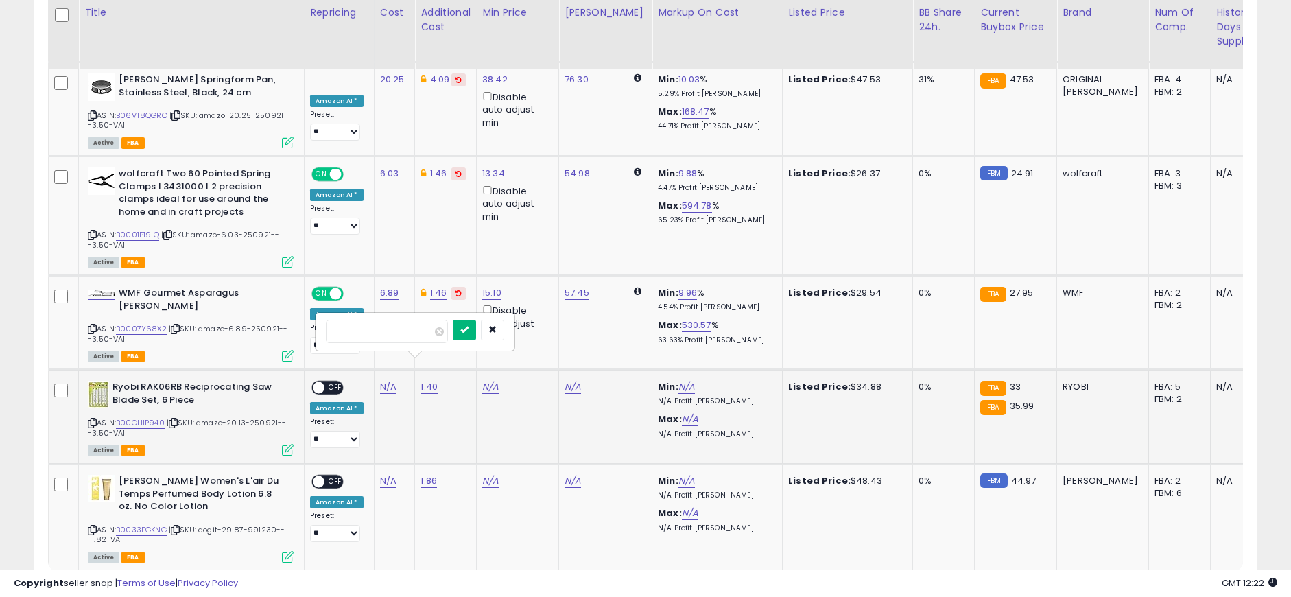
click at [474, 324] on button "submit" at bounding box center [464, 330] width 23 height 21
click at [382, 380] on link "N/A" at bounding box center [388, 387] width 16 height 14
type input "*****"
click at [436, 329] on button "submit" at bounding box center [423, 330] width 23 height 21
click at [338, 382] on span "OFF" at bounding box center [335, 388] width 22 height 12
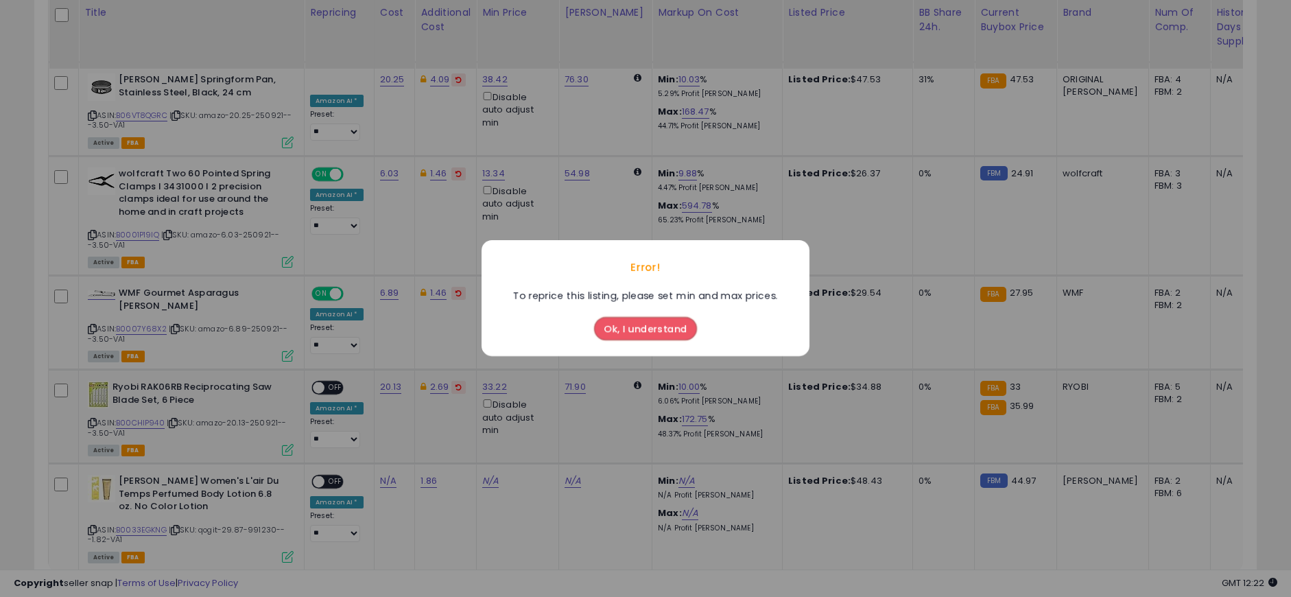
drag, startPoint x: 629, startPoint y: 332, endPoint x: 374, endPoint y: 358, distance: 256.5
click at [628, 333] on button "Ok, I understand" at bounding box center [645, 329] width 103 height 23
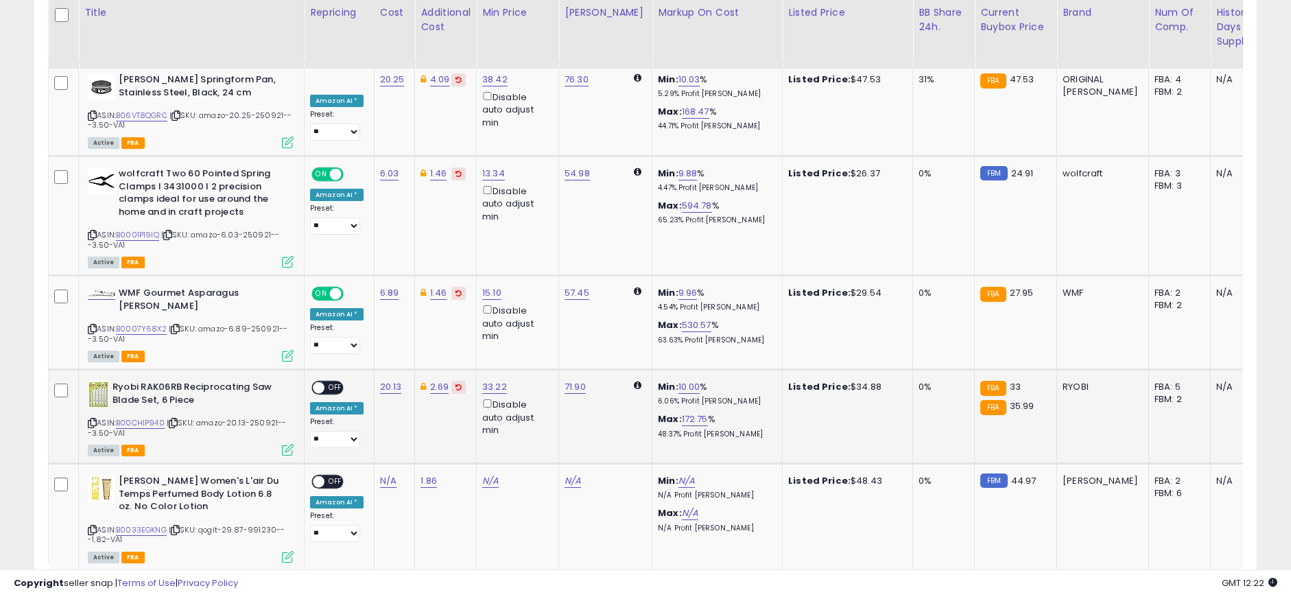
click at [319, 382] on span at bounding box center [319, 388] width 12 height 12
click at [176, 526] on icon at bounding box center [175, 530] width 9 height 8
click at [180, 526] on icon at bounding box center [175, 530] width 9 height 8
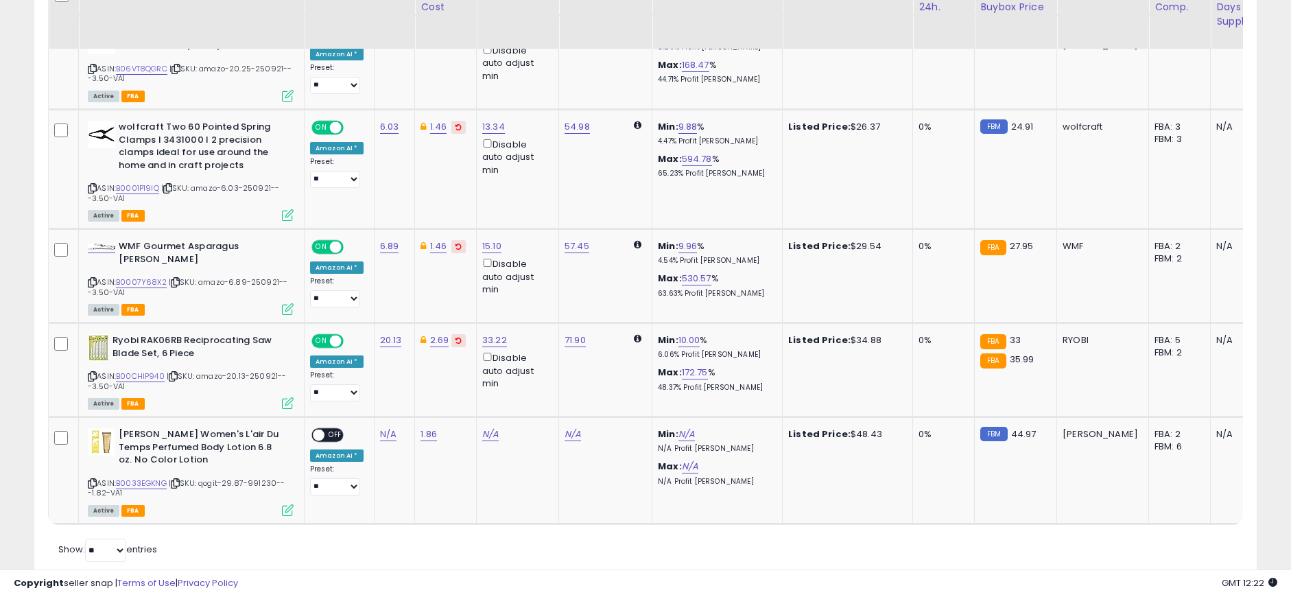
scroll to position [1617, 0]
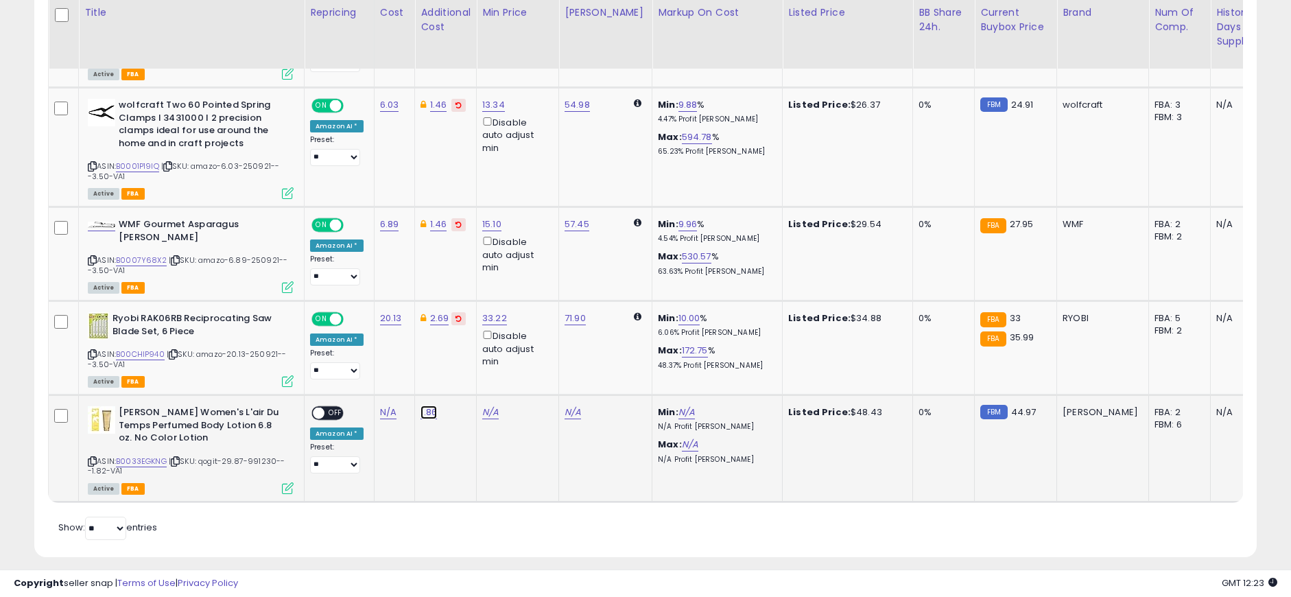
click at [425, 405] on link "1.86" at bounding box center [428, 412] width 16 height 14
drag, startPoint x: 366, startPoint y: 359, endPoint x: 315, endPoint y: 357, distance: 50.8
click at [315, 357] on div "****" at bounding box center [415, 356] width 200 height 39
type input "****"
click at [476, 358] on button "submit" at bounding box center [464, 355] width 23 height 21
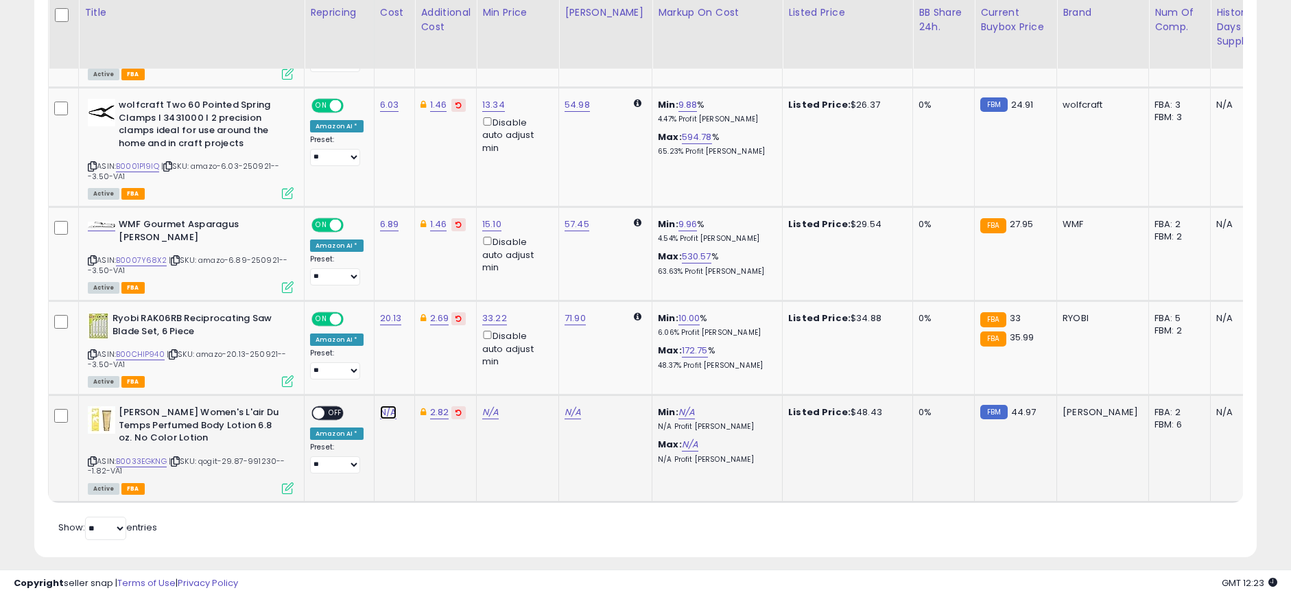
click at [386, 405] on link "N/A" at bounding box center [388, 412] width 16 height 14
type input "*****"
click at [436, 359] on button "submit" at bounding box center [423, 355] width 23 height 21
click at [323, 407] on span at bounding box center [319, 413] width 12 height 12
